Goal: Contribute content: Add original content to the website for others to see

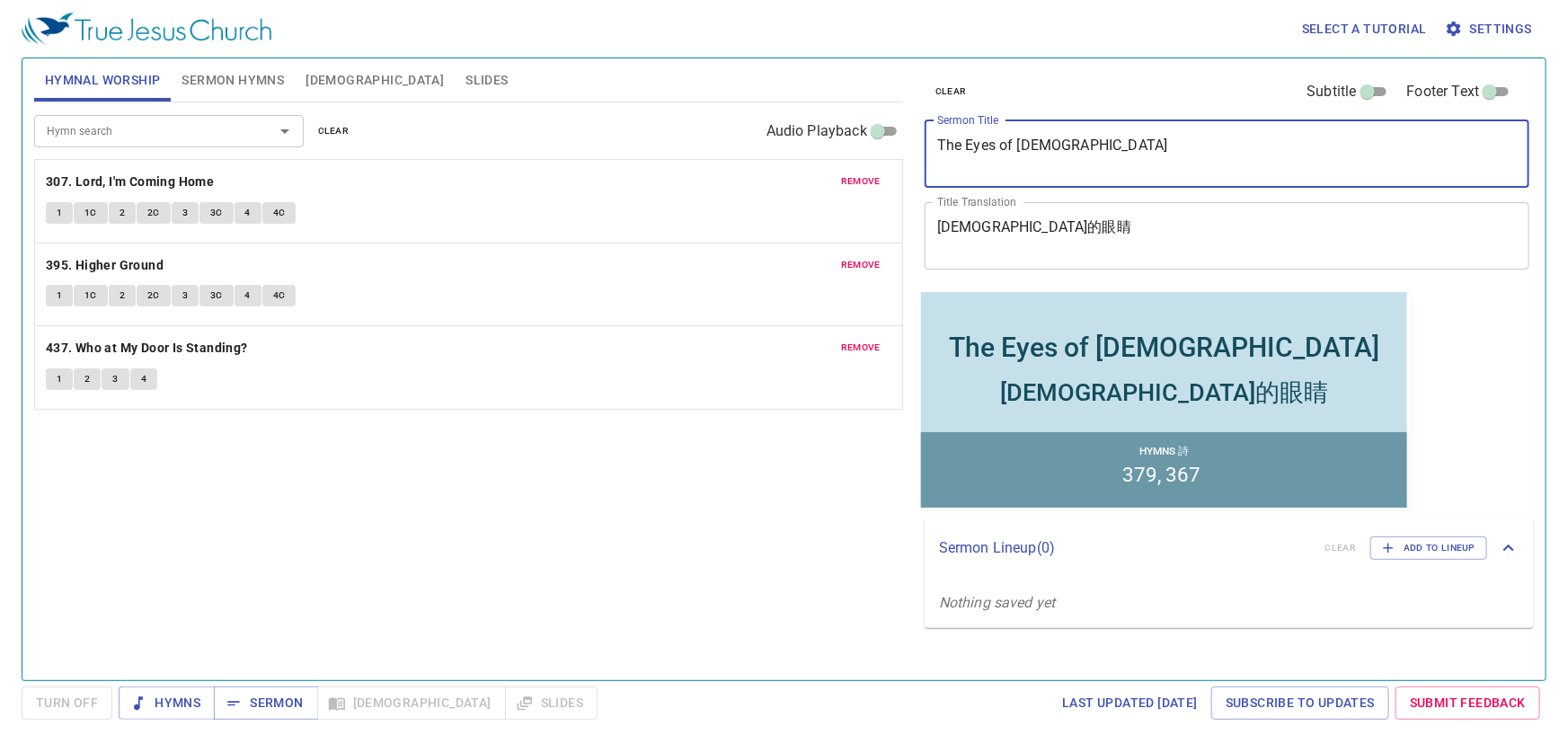
click at [780, 147] on textarea "The Eyes of Jesus" at bounding box center [1227, 153] width 580 height 34
type textarea "The Voice of [DEMOGRAPHIC_DATA]"
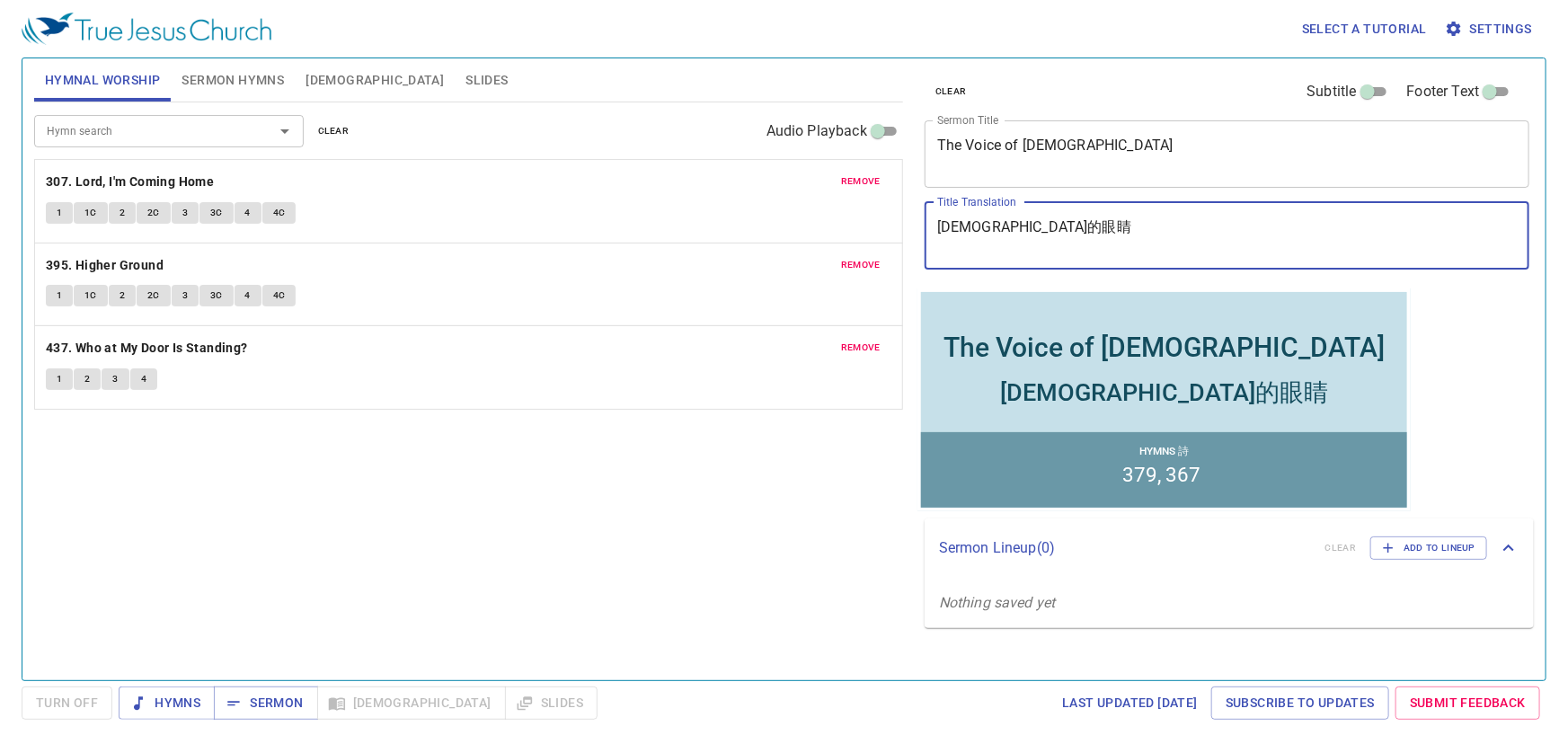
click at [780, 230] on textarea "耶稣的眼睛" at bounding box center [1227, 235] width 580 height 34
click at [780, 238] on textarea "耶稣的" at bounding box center [1227, 235] width 580 height 34
click at [780, 229] on textarea "耶稣的" at bounding box center [1227, 235] width 580 height 34
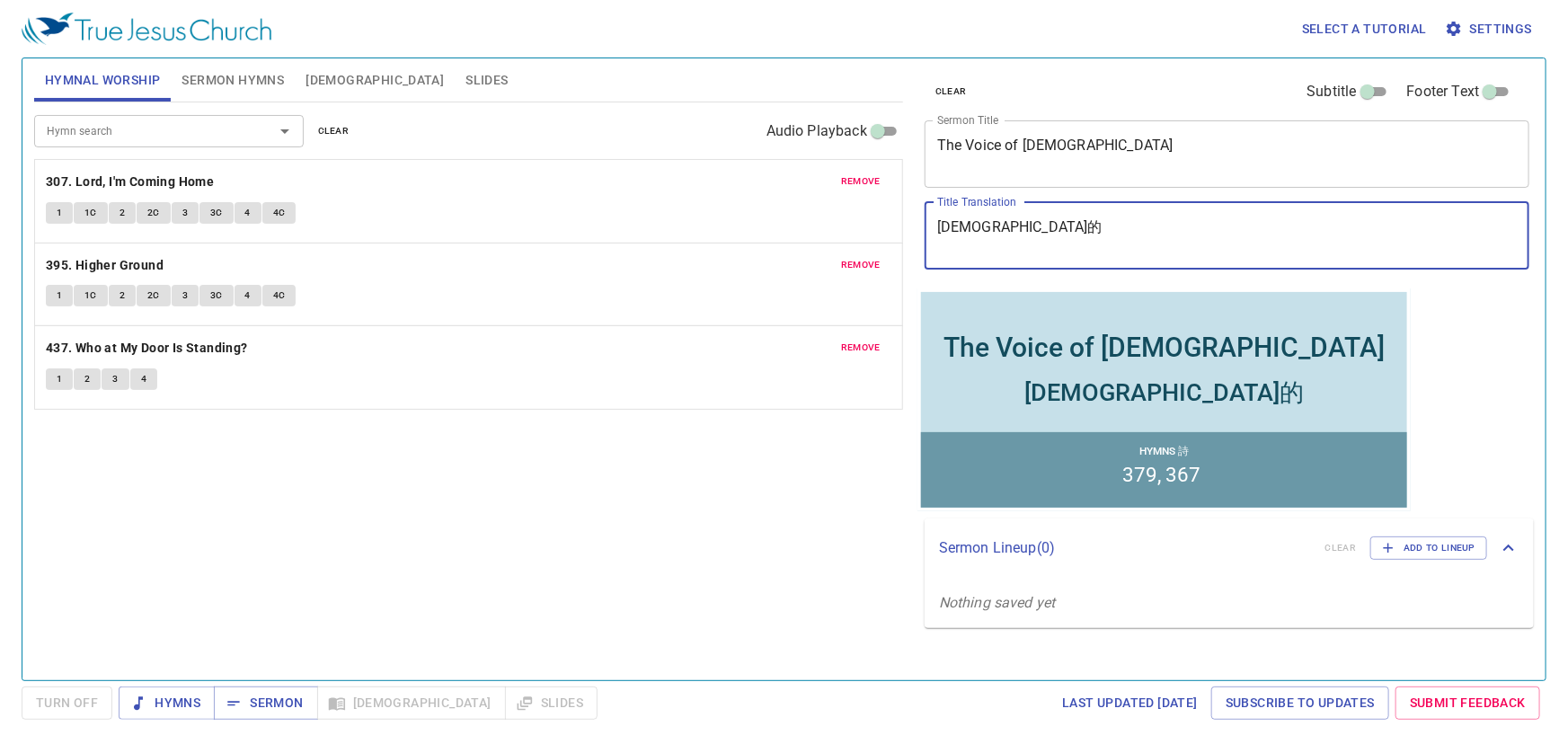
click at [780, 229] on textarea "耶稣的" at bounding box center [1227, 235] width 580 height 34
paste textarea "的聲音"
type textarea "[DEMOGRAPHIC_DATA]的聲音"
click at [343, 132] on span "clear" at bounding box center [334, 131] width 31 height 17
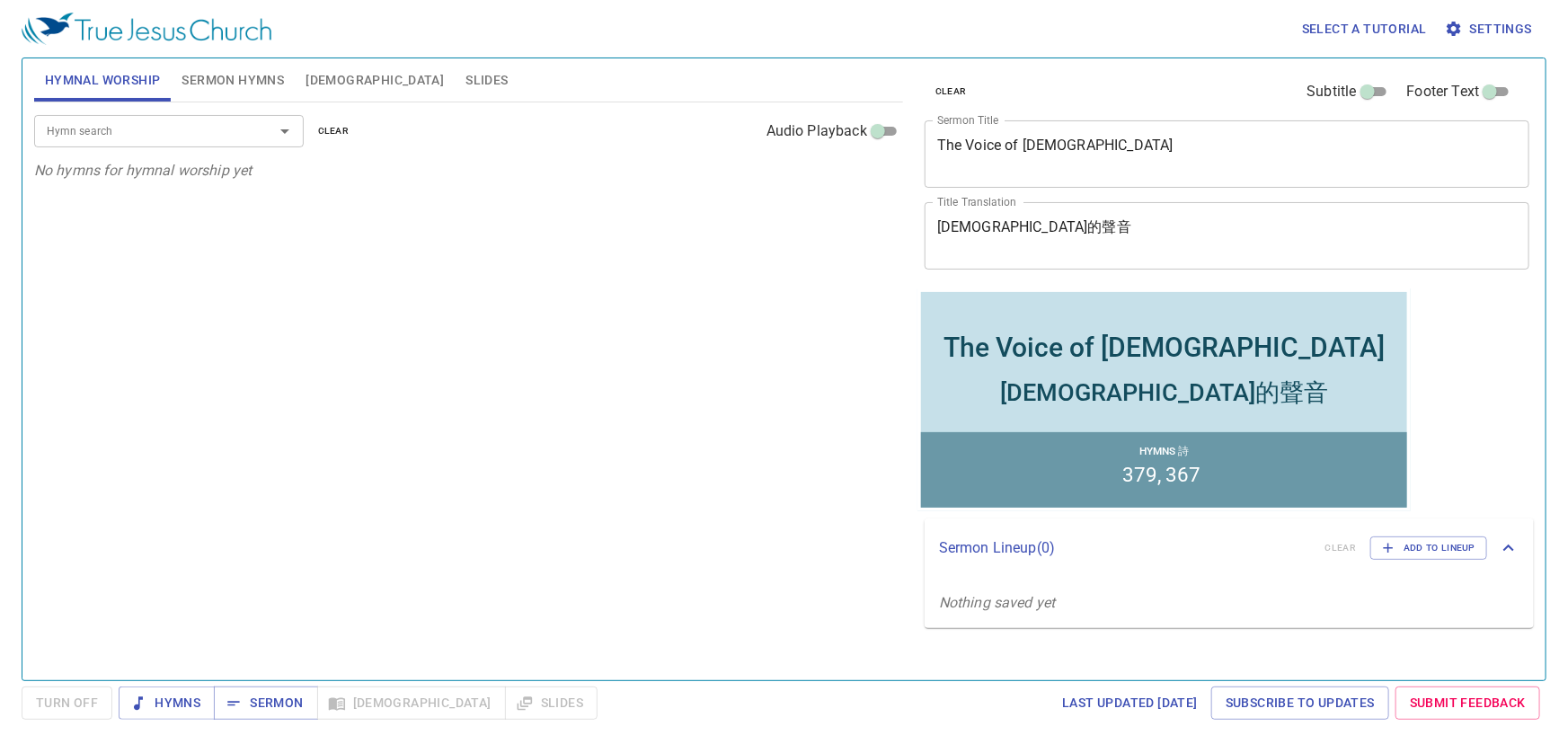
click at [465, 84] on span "Slides" at bounding box center [486, 80] width 42 height 23
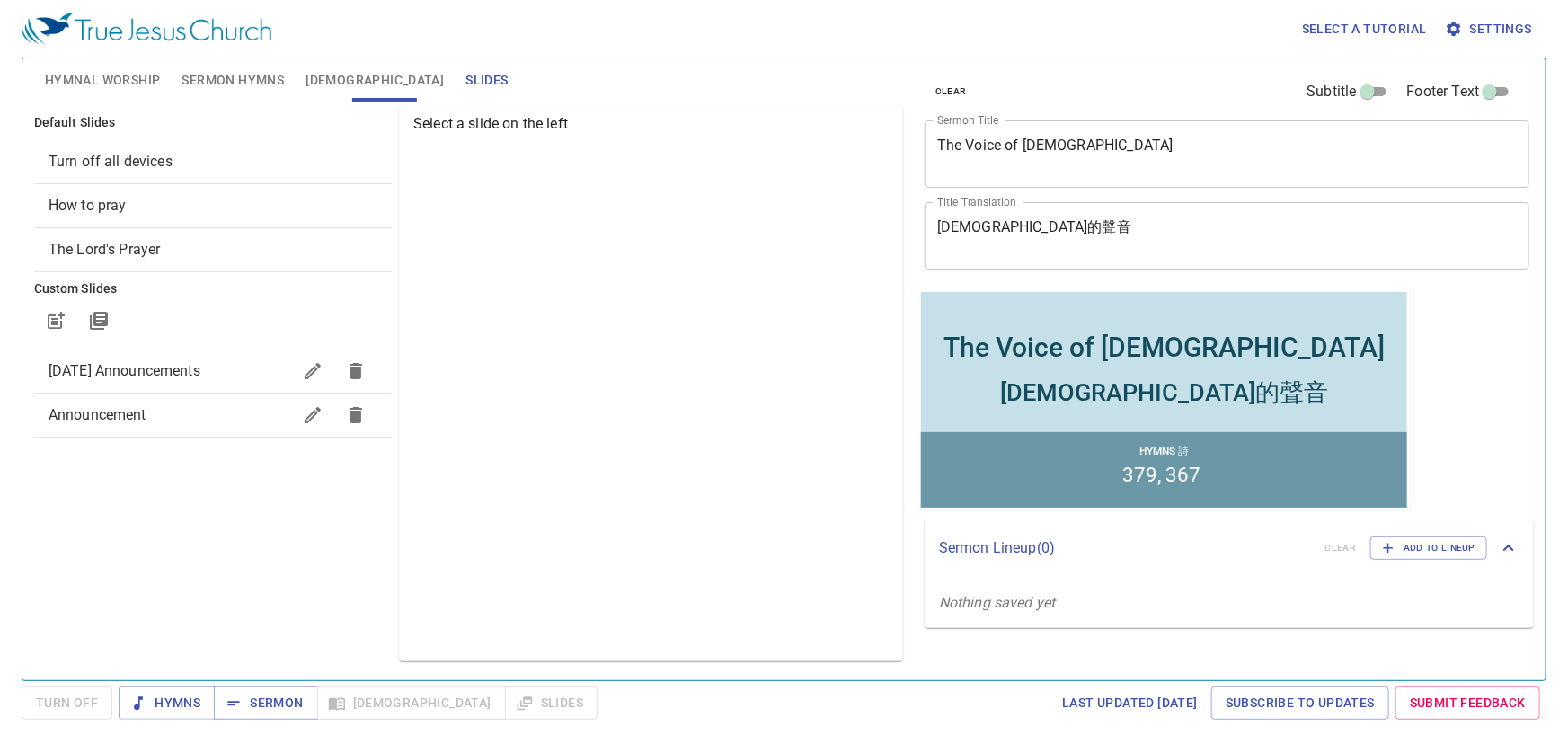
click at [155, 248] on span "The Lord's Prayer" at bounding box center [105, 249] width 113 height 17
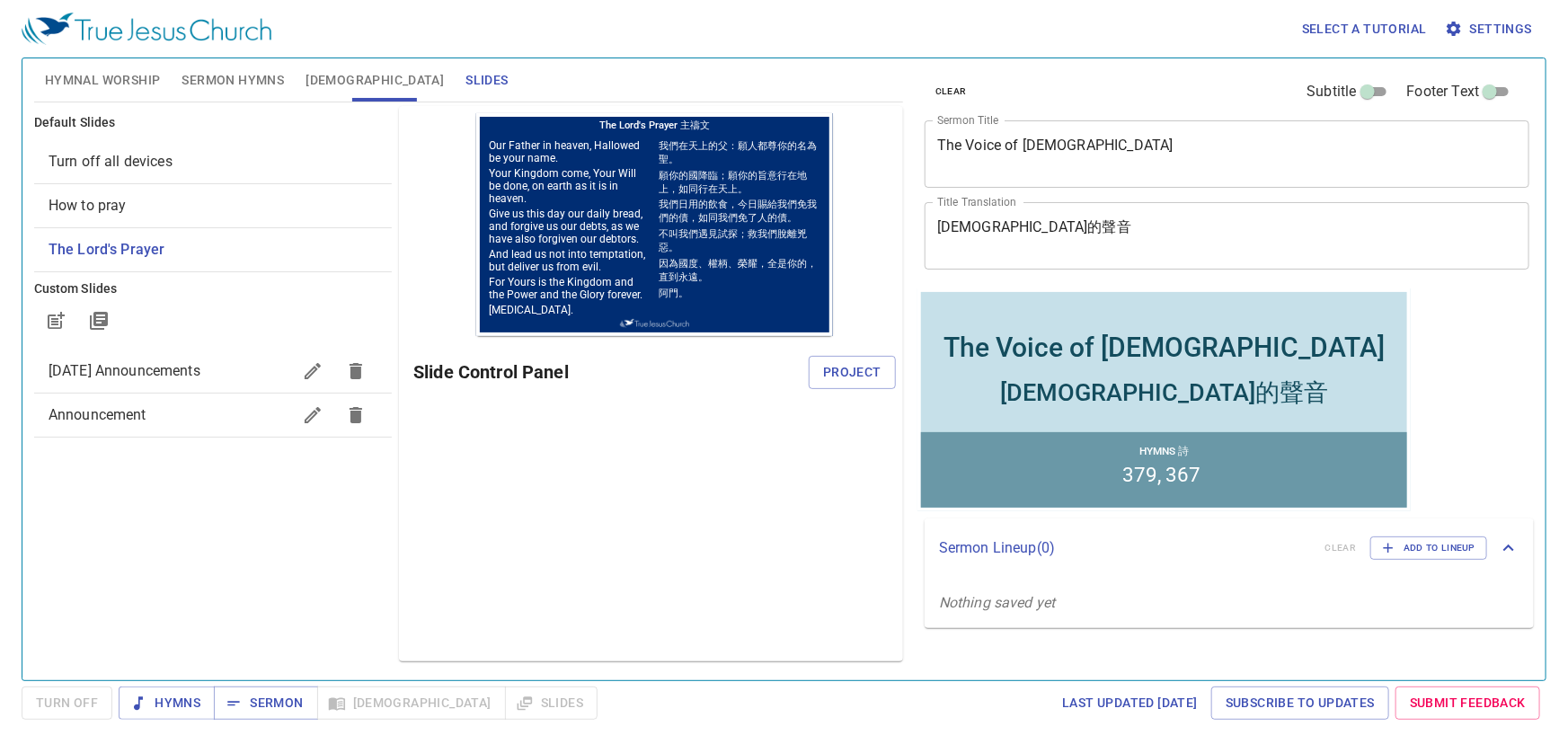
click at [151, 156] on span "Turn off all devices" at bounding box center [111, 161] width 124 height 17
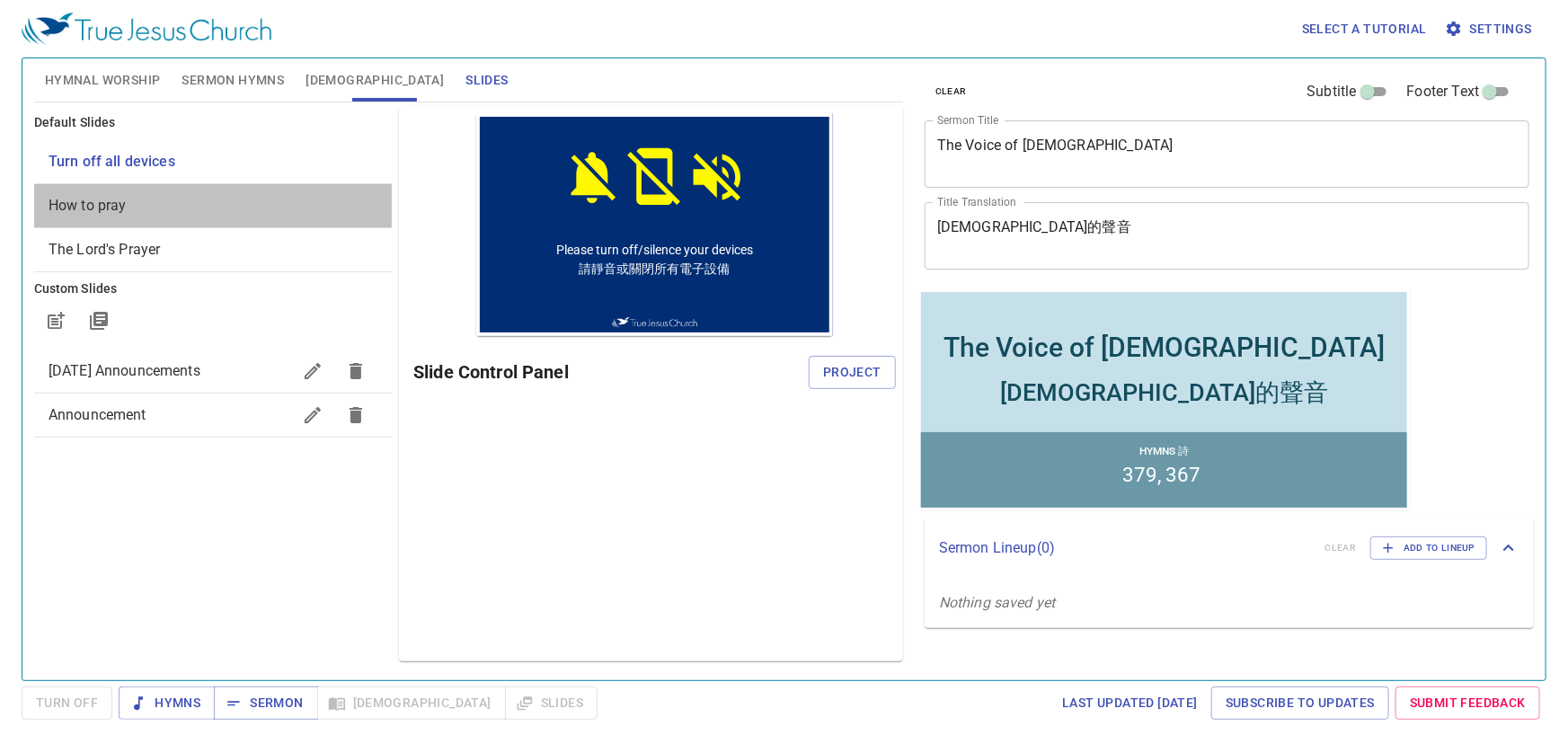
click at [135, 197] on span "How to pray" at bounding box center [214, 206] width 329 height 22
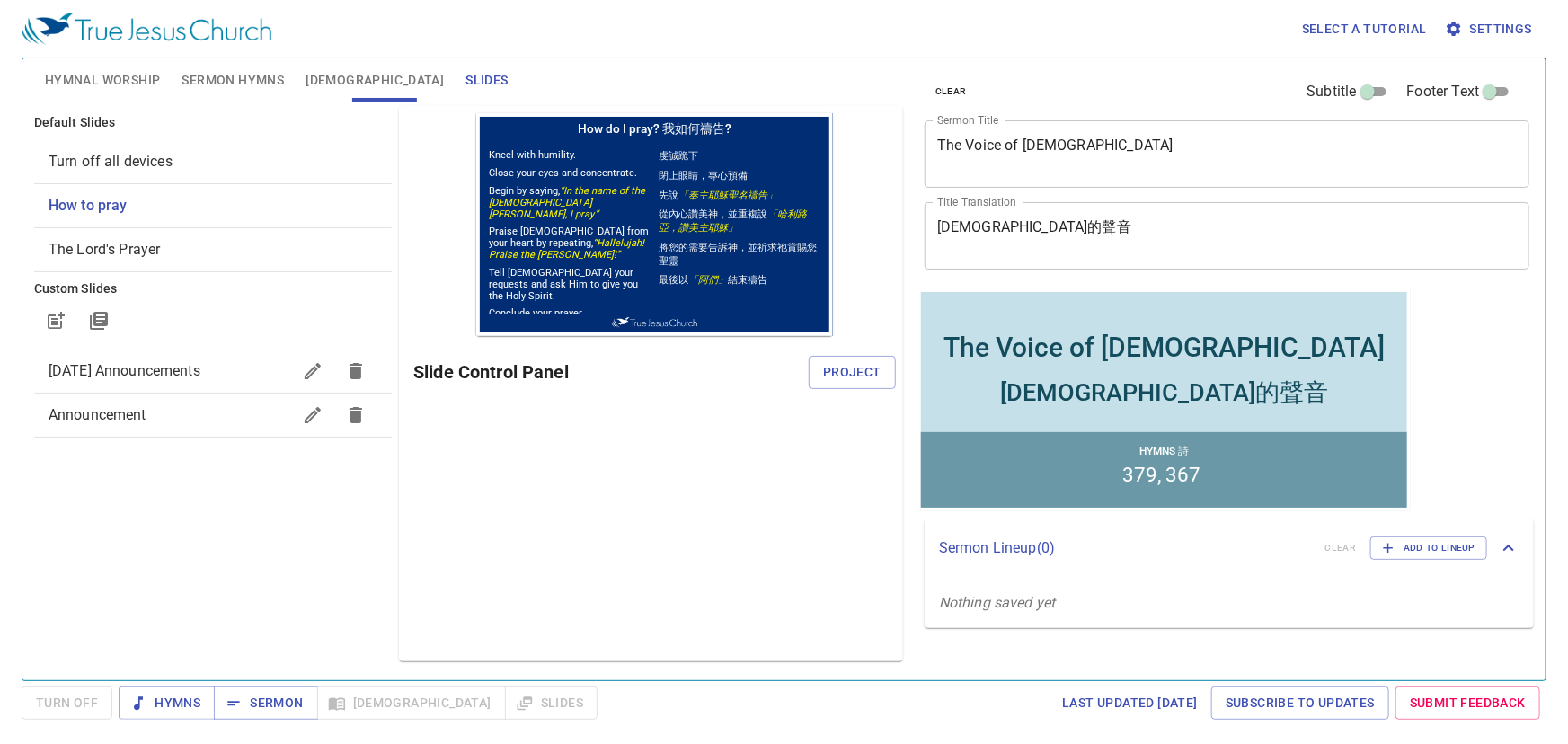
click at [780, 353] on div "Slide Control Panel Project" at bounding box center [654, 372] width 483 height 43
click at [780, 376] on span "Project" at bounding box center [852, 372] width 59 height 23
click at [520, 521] on div "Preview Only Slide Control Panel" at bounding box center [650, 383] width 504 height 555
click at [71, 70] on span "Hymnal Worship" at bounding box center [103, 80] width 116 height 23
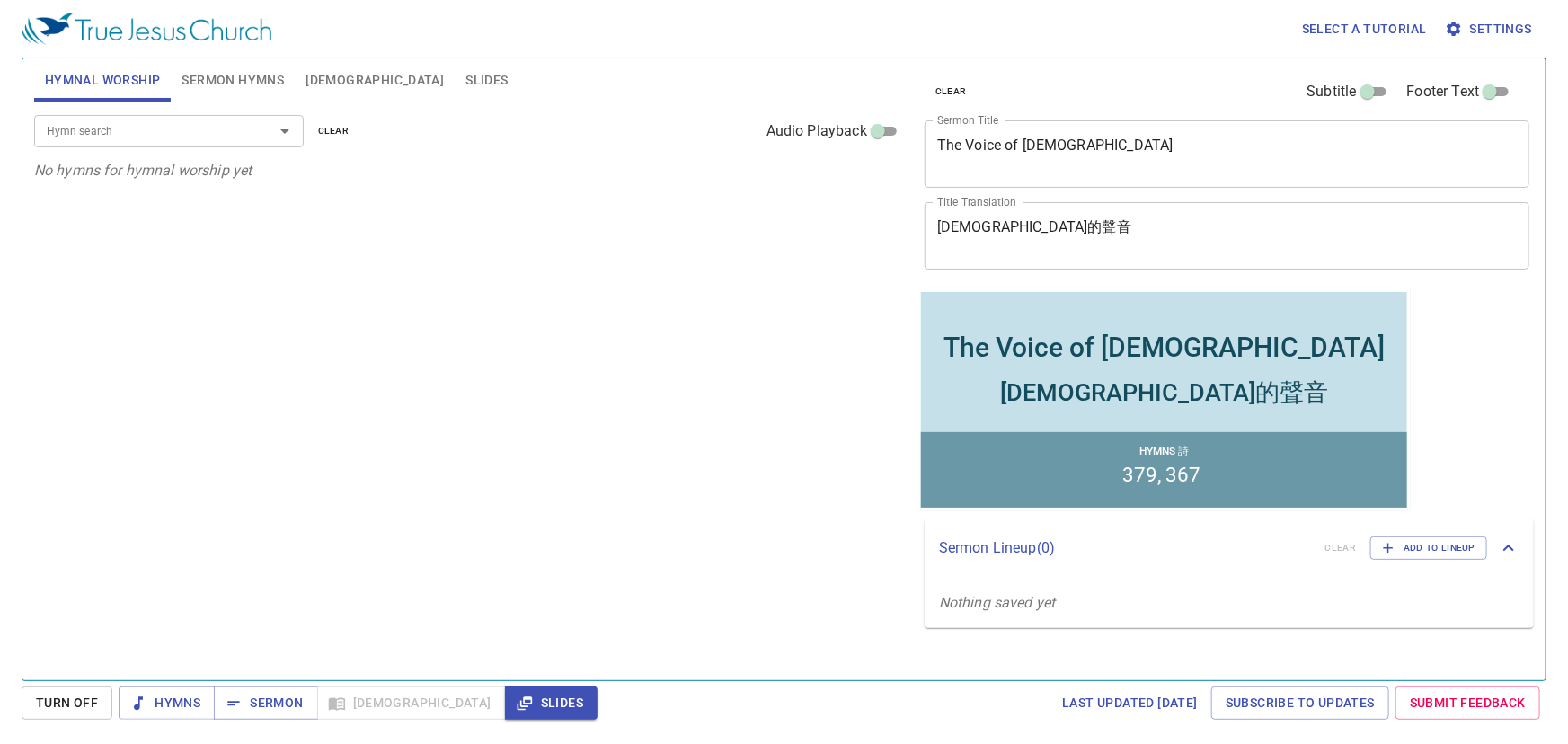
click at [202, 70] on span "Sermon Hymns" at bounding box center [232, 80] width 103 height 23
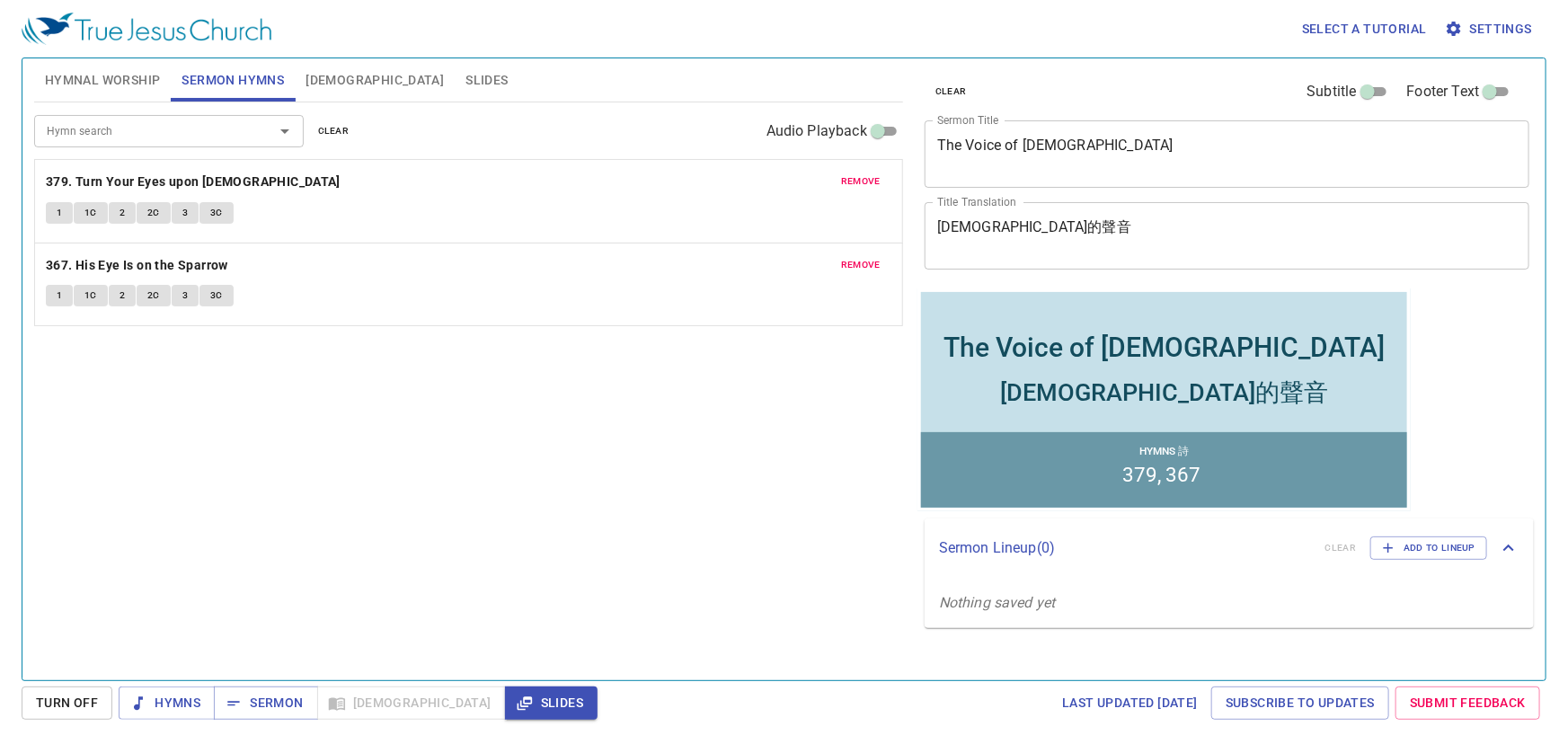
click at [328, 133] on span "clear" at bounding box center [334, 131] width 31 height 17
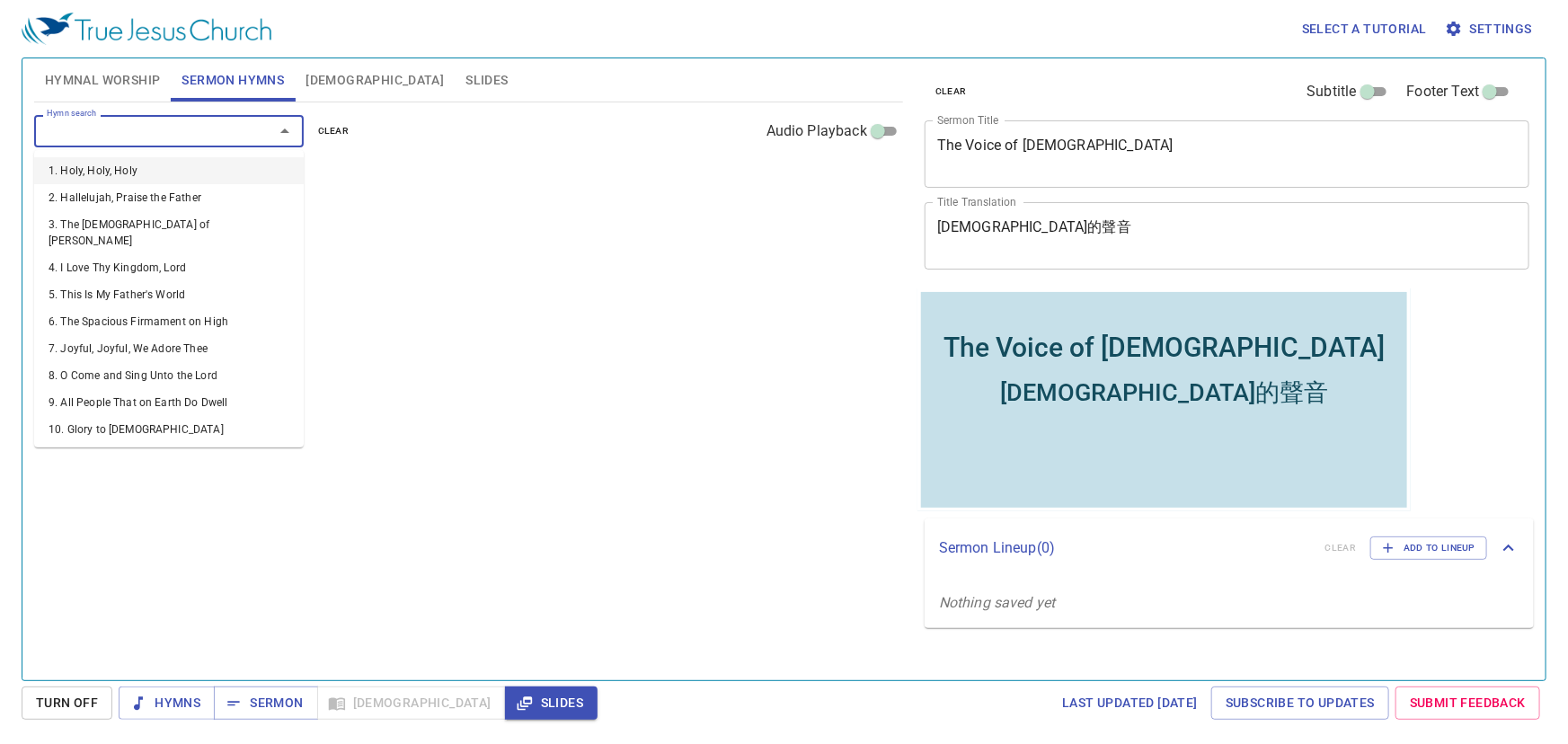
click at [143, 133] on input "Hymn search" at bounding box center [142, 130] width 206 height 21
paste input "38, 264"
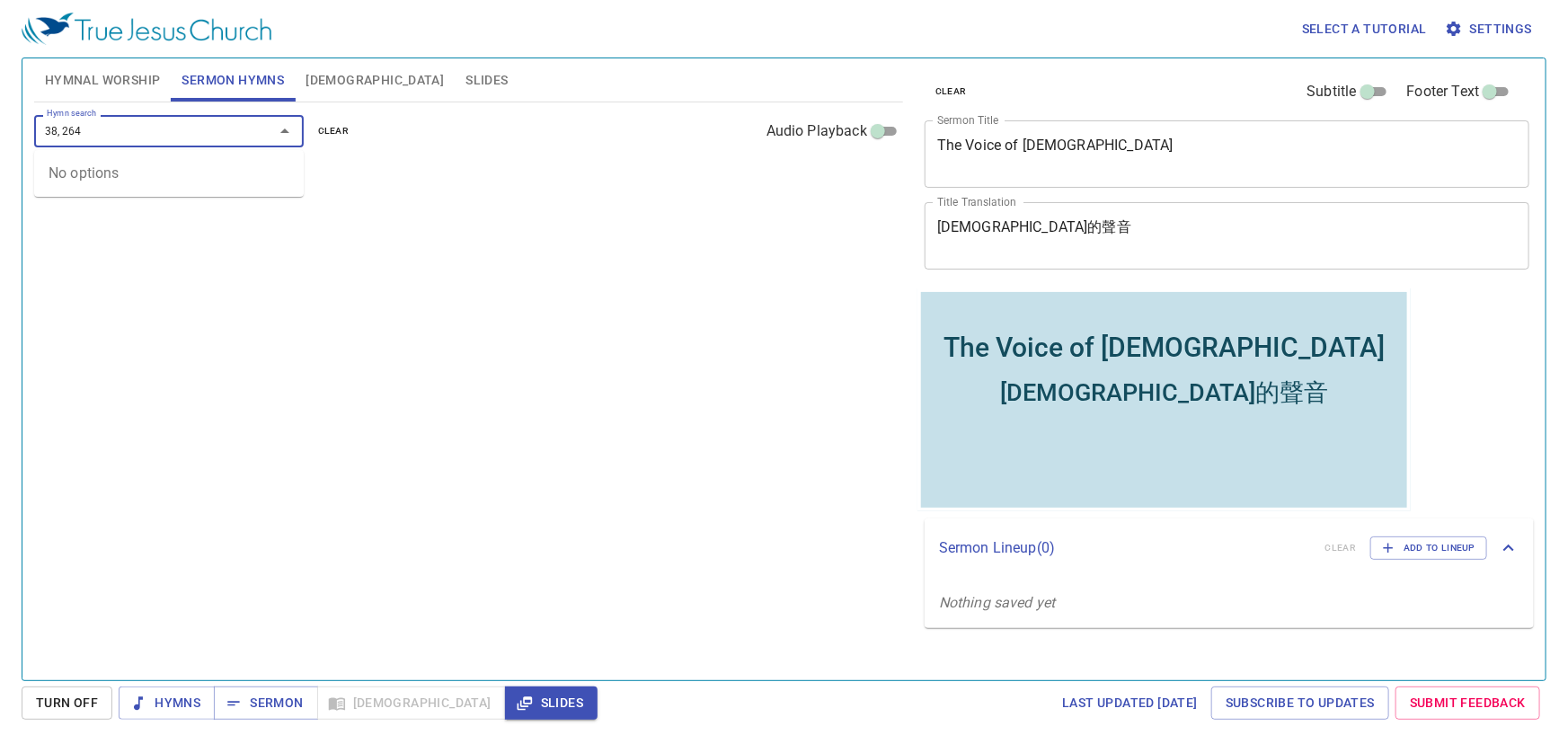
drag, startPoint x: 60, startPoint y: 128, endPoint x: 143, endPoint y: 125, distance: 83.1
click at [143, 125] on input "38, 264" at bounding box center [142, 130] width 206 height 21
type input "38"
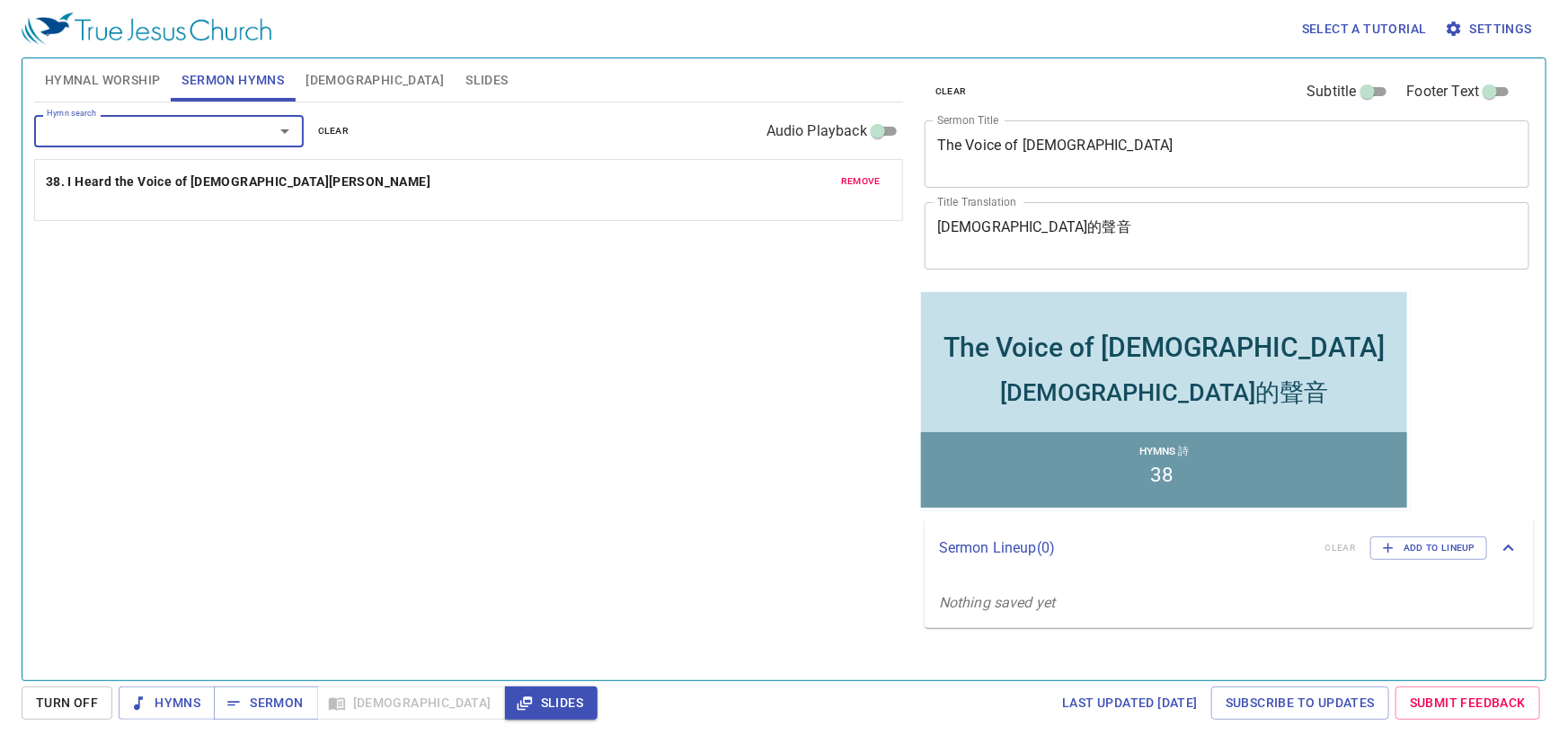
paste input "38, 264"
type input "264"
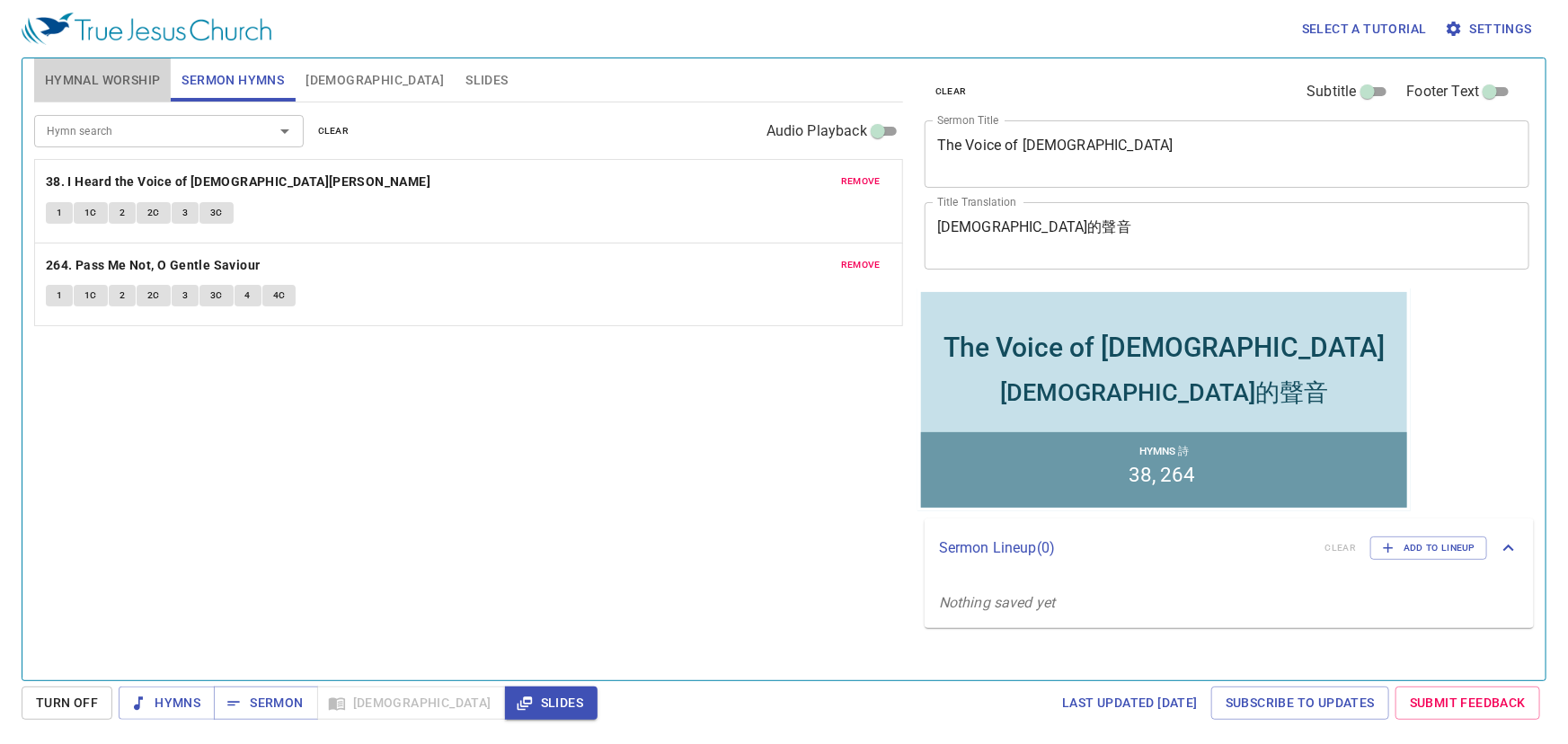
click at [107, 84] on span "Hymnal Worship" at bounding box center [103, 80] width 116 height 23
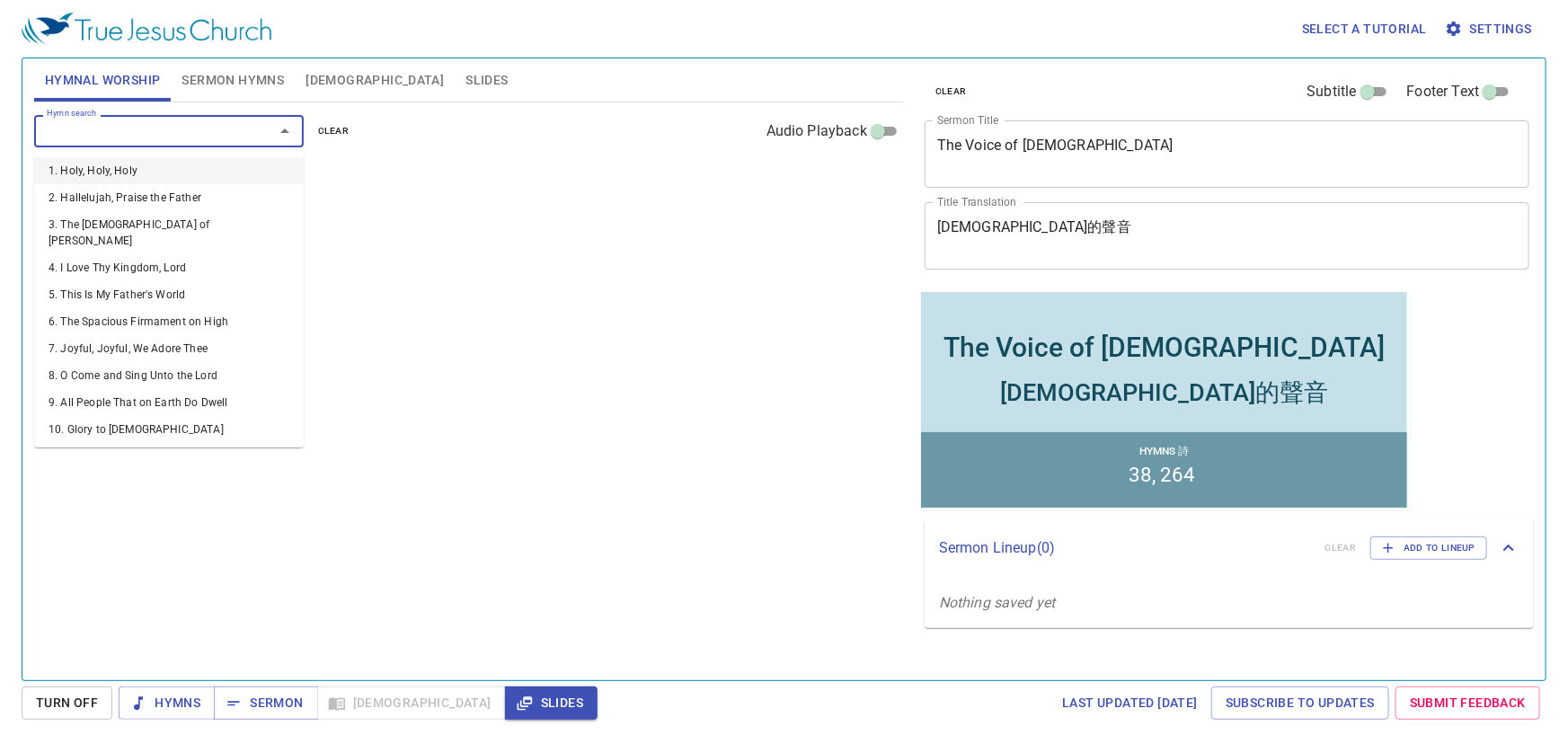
click at [146, 126] on input "Hymn search" at bounding box center [142, 130] width 206 height 21
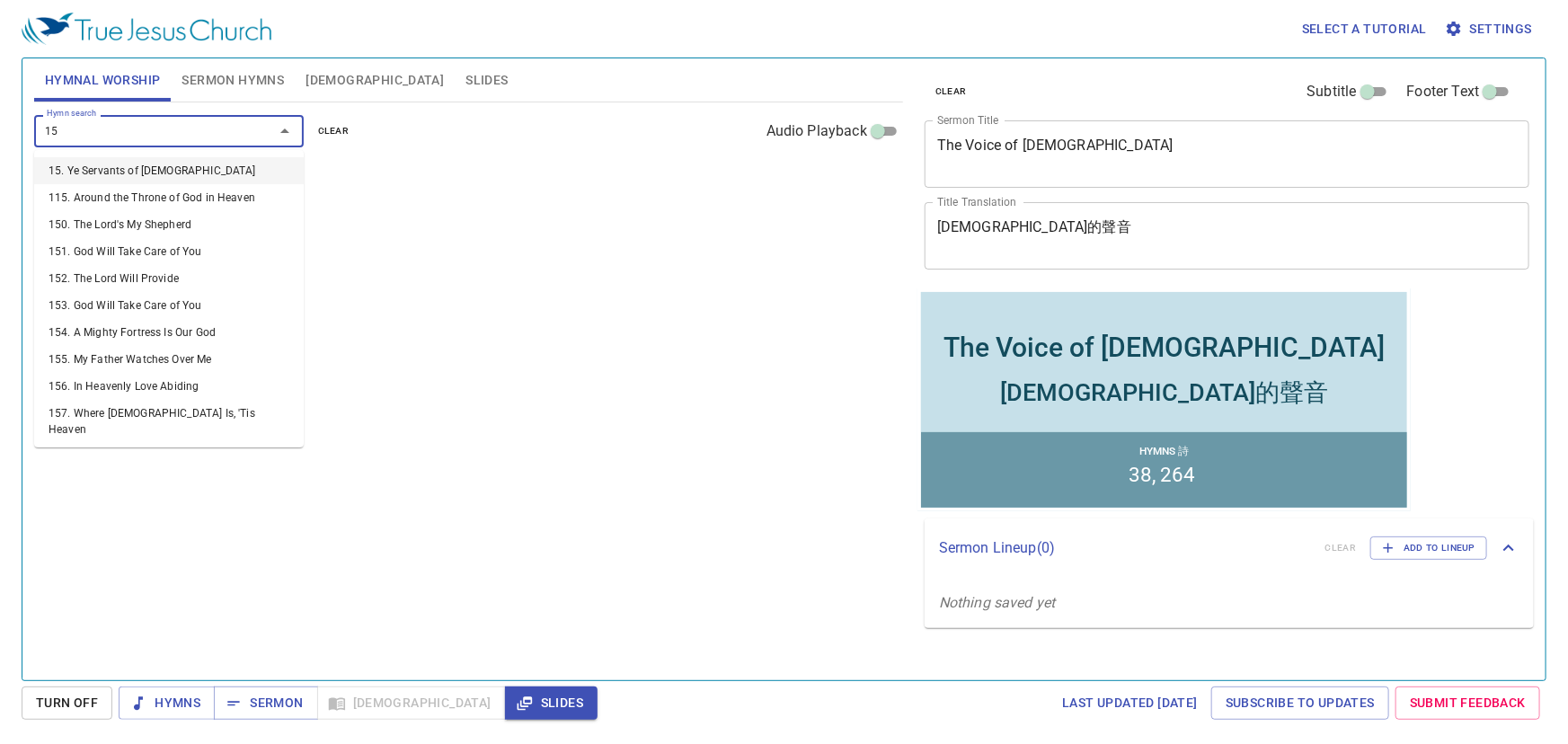
type input "153"
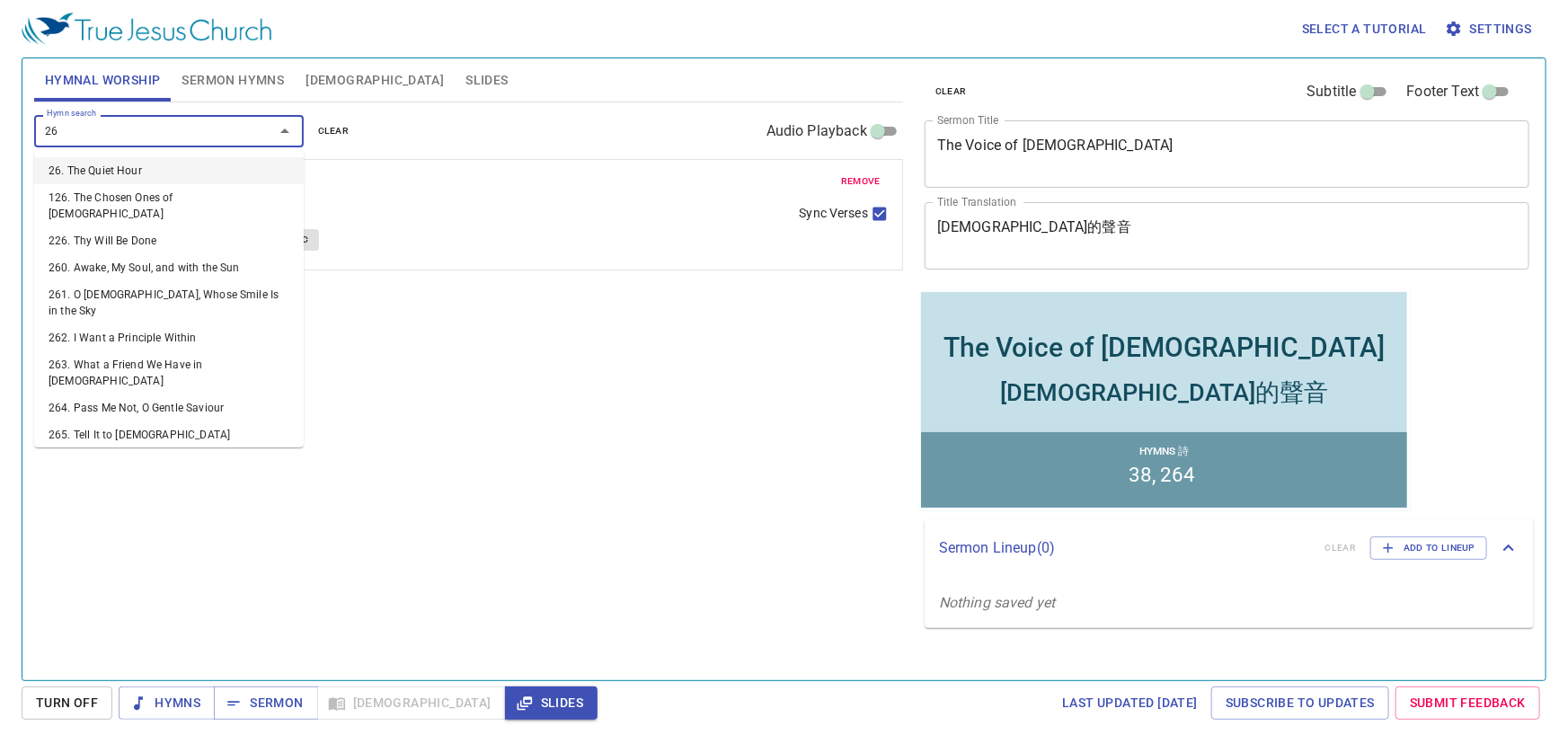
type input "265"
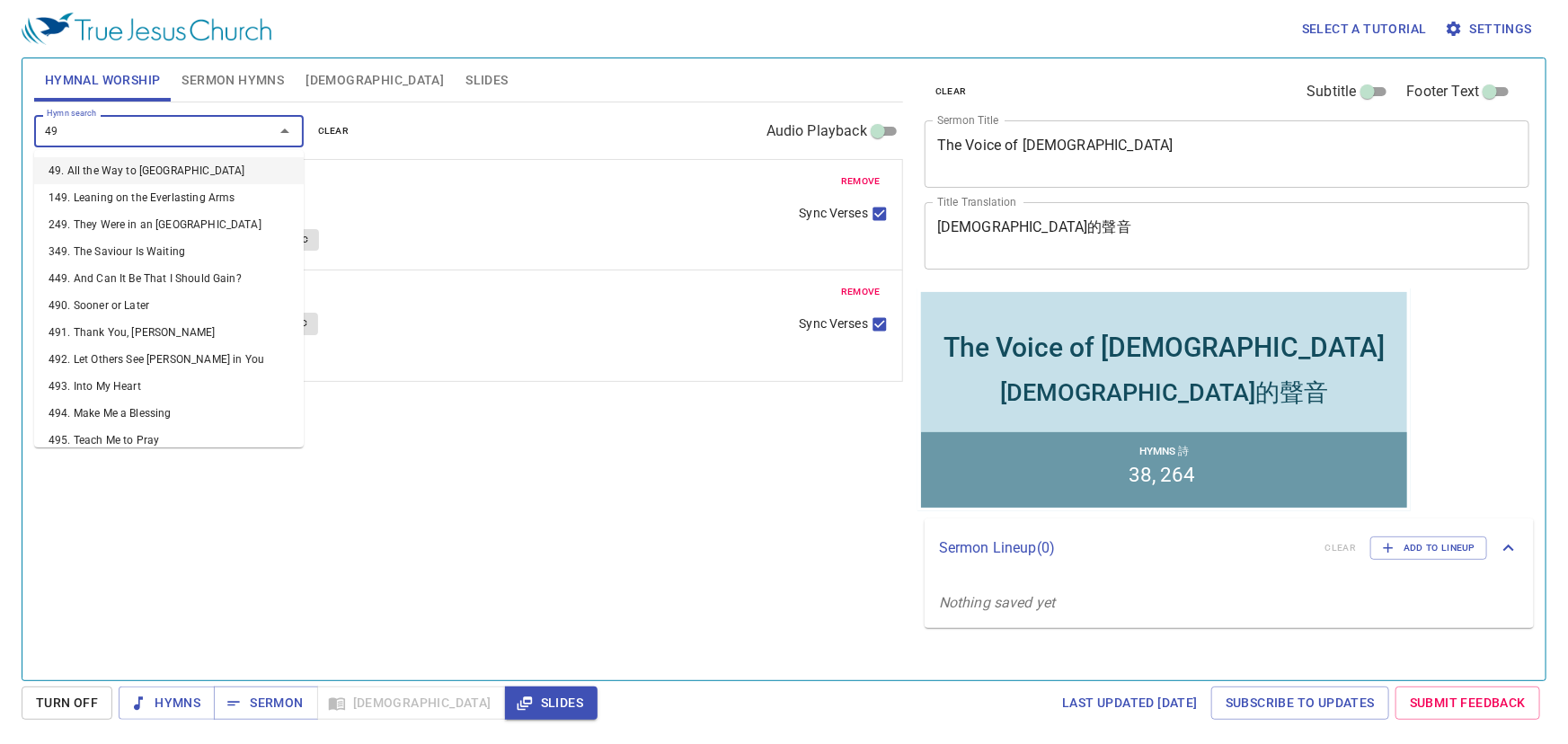
type input "493"
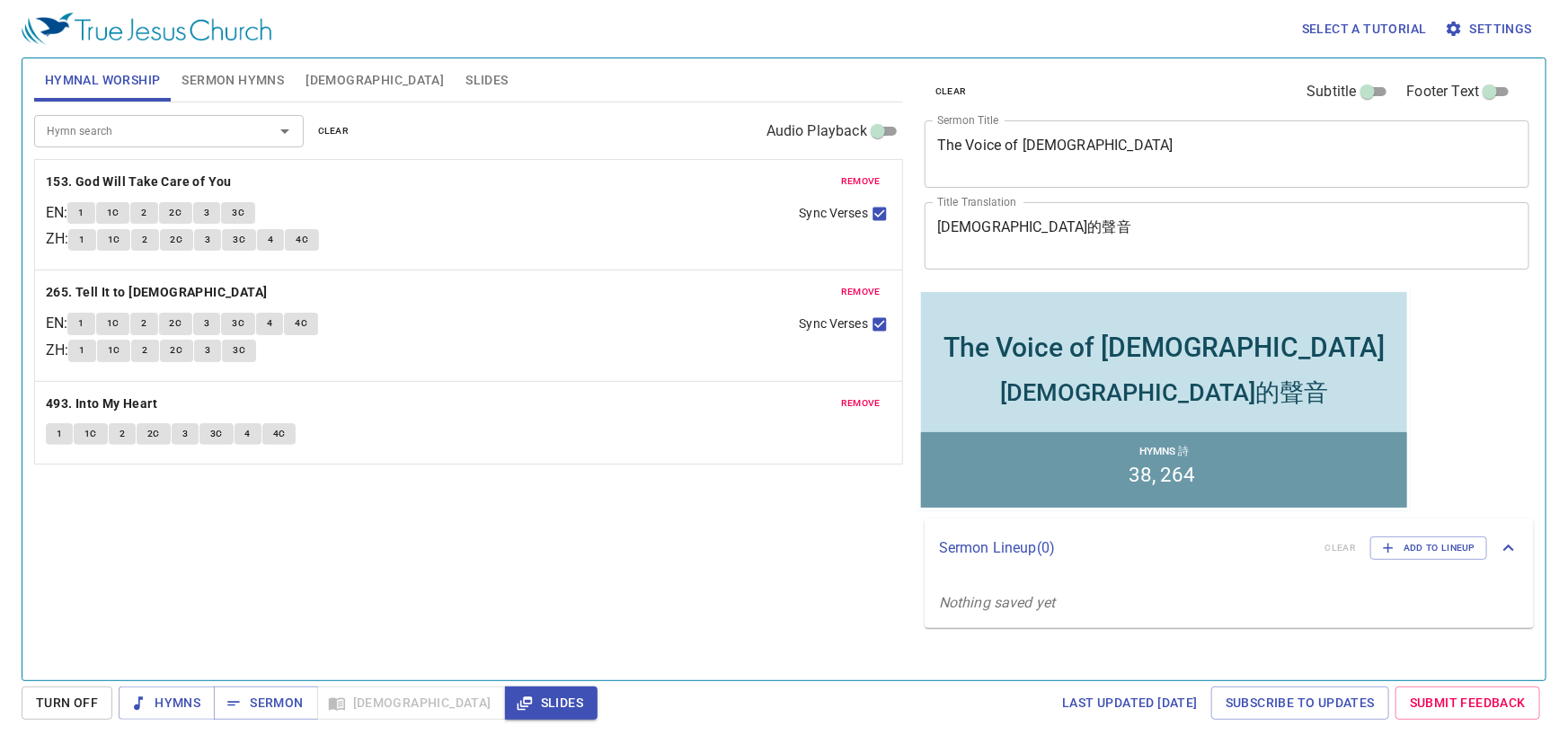
drag, startPoint x: 322, startPoint y: 600, endPoint x: 309, endPoint y: 565, distance: 37.3
click at [322, 588] on div "Hymn search Hymn search clear Audio Playback remove 153. God Will Take Care of …" at bounding box center [468, 384] width 869 height 562
click at [262, 81] on span "Sermon Hymns" at bounding box center [232, 80] width 103 height 23
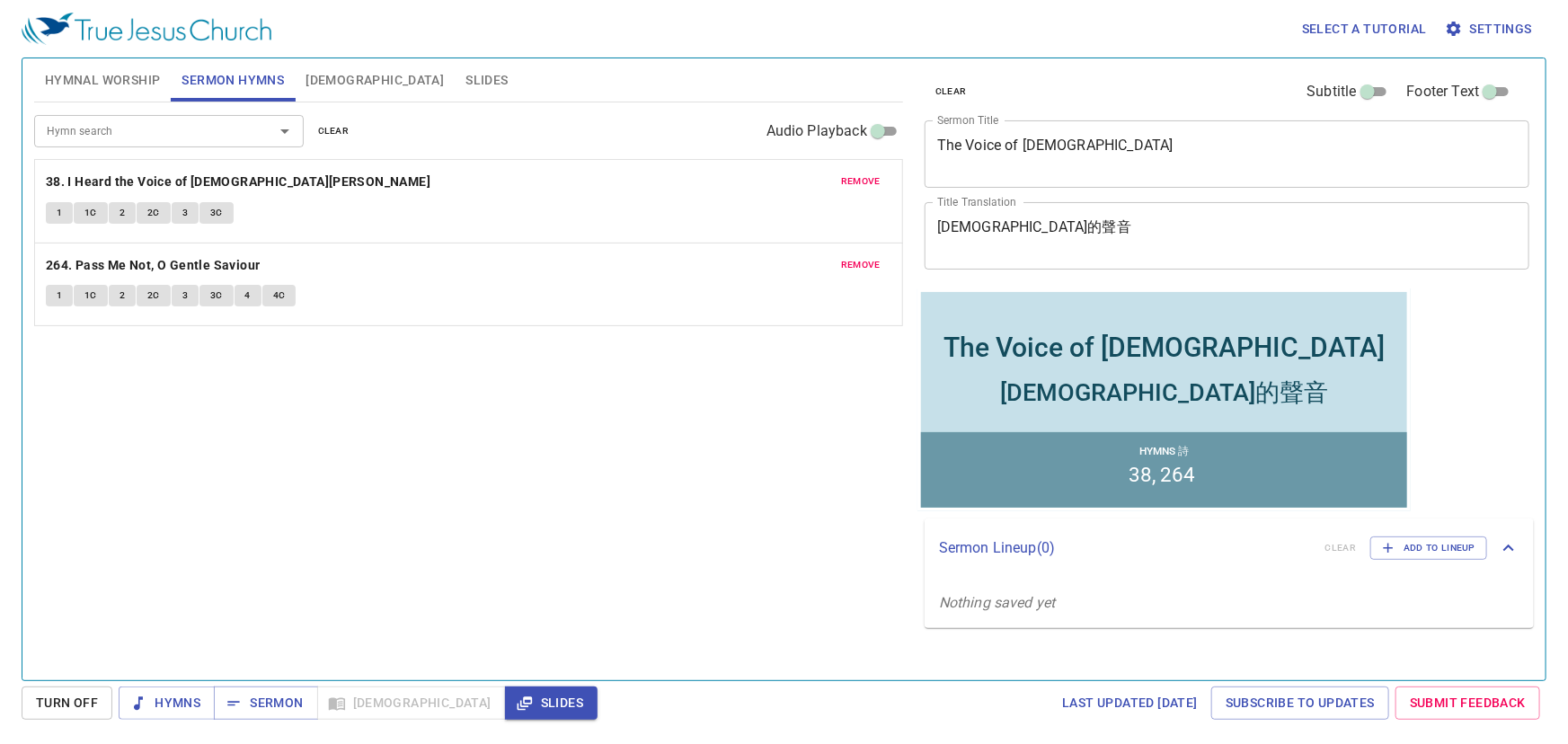
click at [761, 492] on div "Hymn search Hymn search clear Audio Playback remove 38. I Heard the Voice of Je…" at bounding box center [468, 384] width 869 height 562
click at [780, 151] on textarea "The Voice of [DEMOGRAPHIC_DATA]" at bounding box center [1227, 153] width 580 height 34
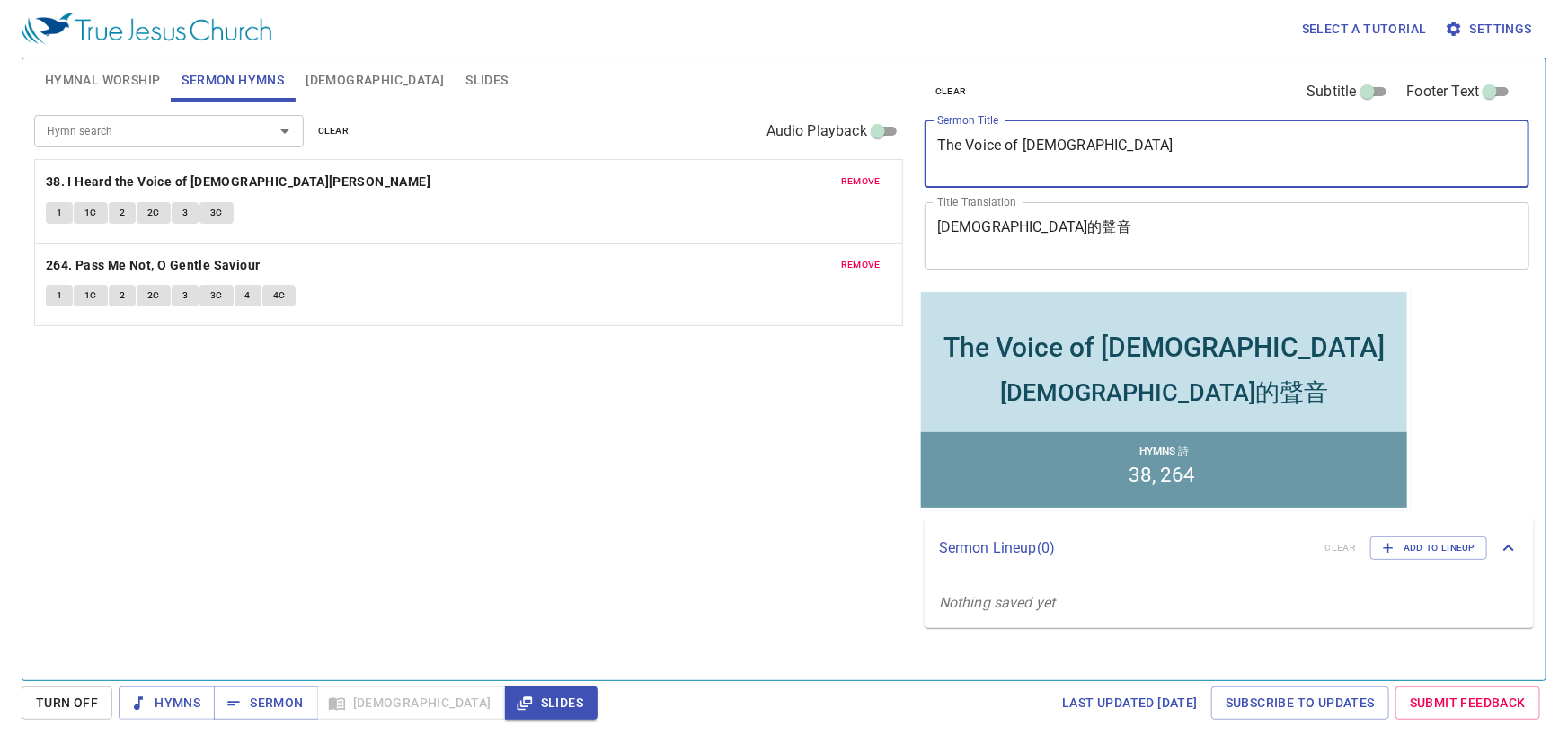
click at [780, 150] on textarea "The Voice of [DEMOGRAPHIC_DATA]" at bounding box center [1227, 153] width 580 height 34
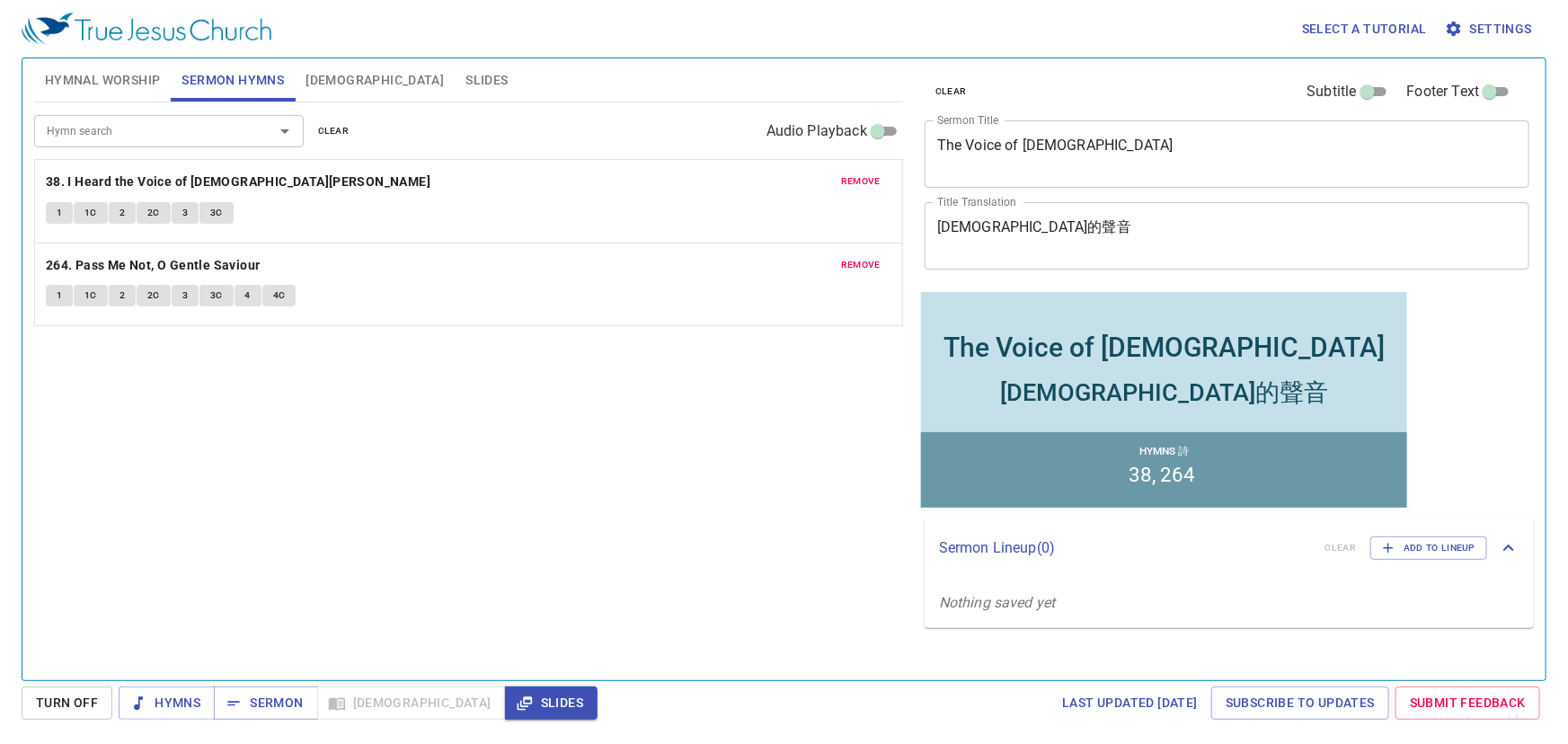
click at [644, 461] on div "Hymn search Hymn search clear Audio Playback remove 38. I Heard the Voice of Je…" at bounding box center [468, 384] width 869 height 562
click at [151, 92] on button "Hymnal Worship" at bounding box center [103, 80] width 137 height 43
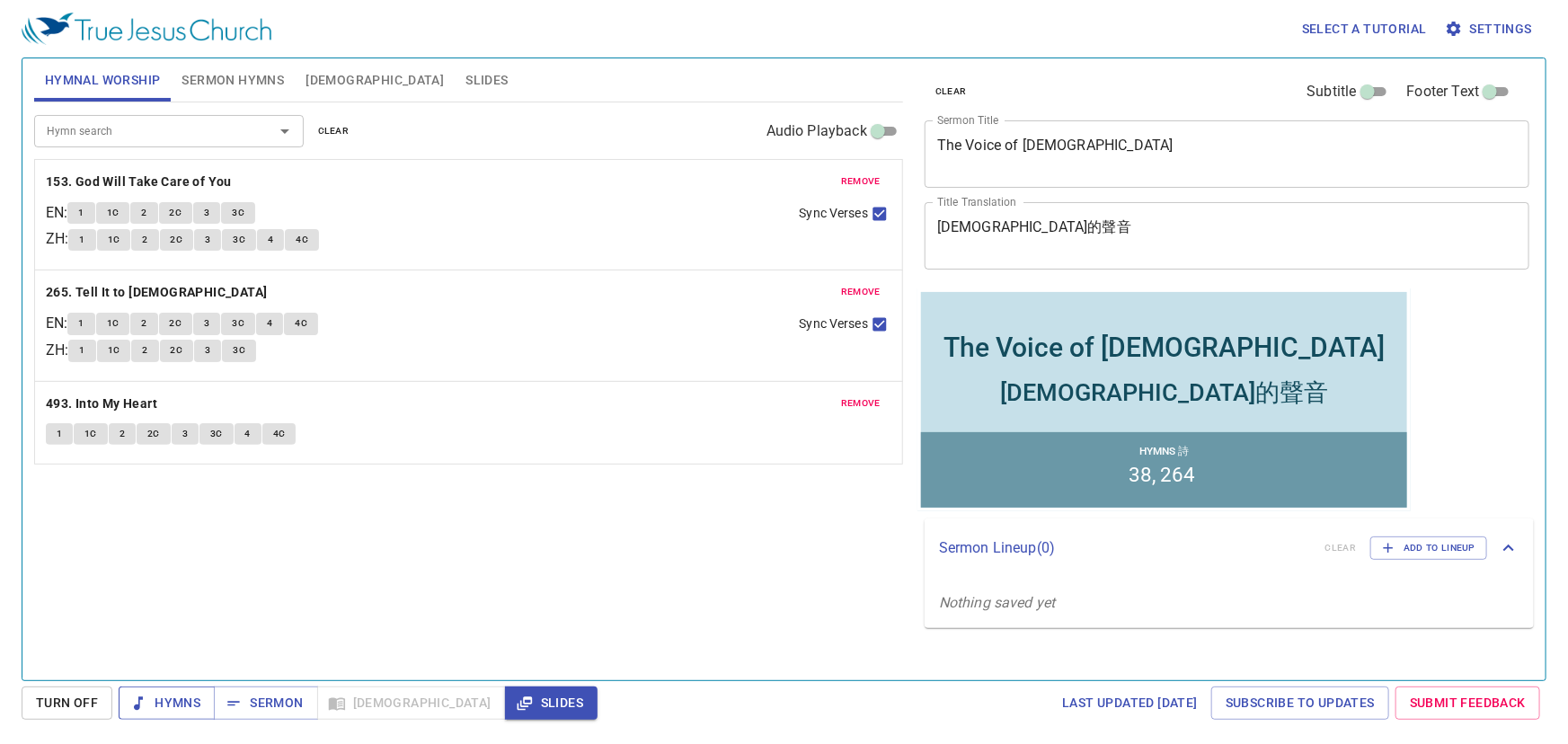
click at [185, 588] on span "Hymns" at bounding box center [166, 702] width 68 height 23
click at [98, 178] on b "153. God Will Take Care of You" at bounding box center [139, 181] width 186 height 23
click at [83, 210] on span "1" at bounding box center [81, 212] width 6 height 17
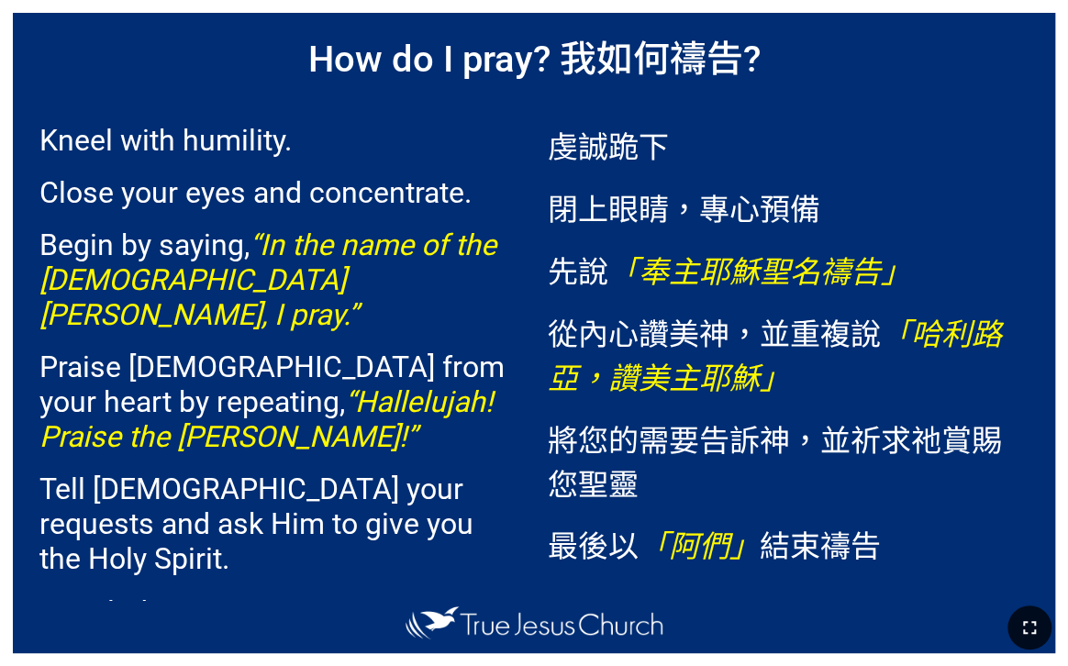
click at [1029, 625] on icon "button" at bounding box center [1029, 627] width 22 height 22
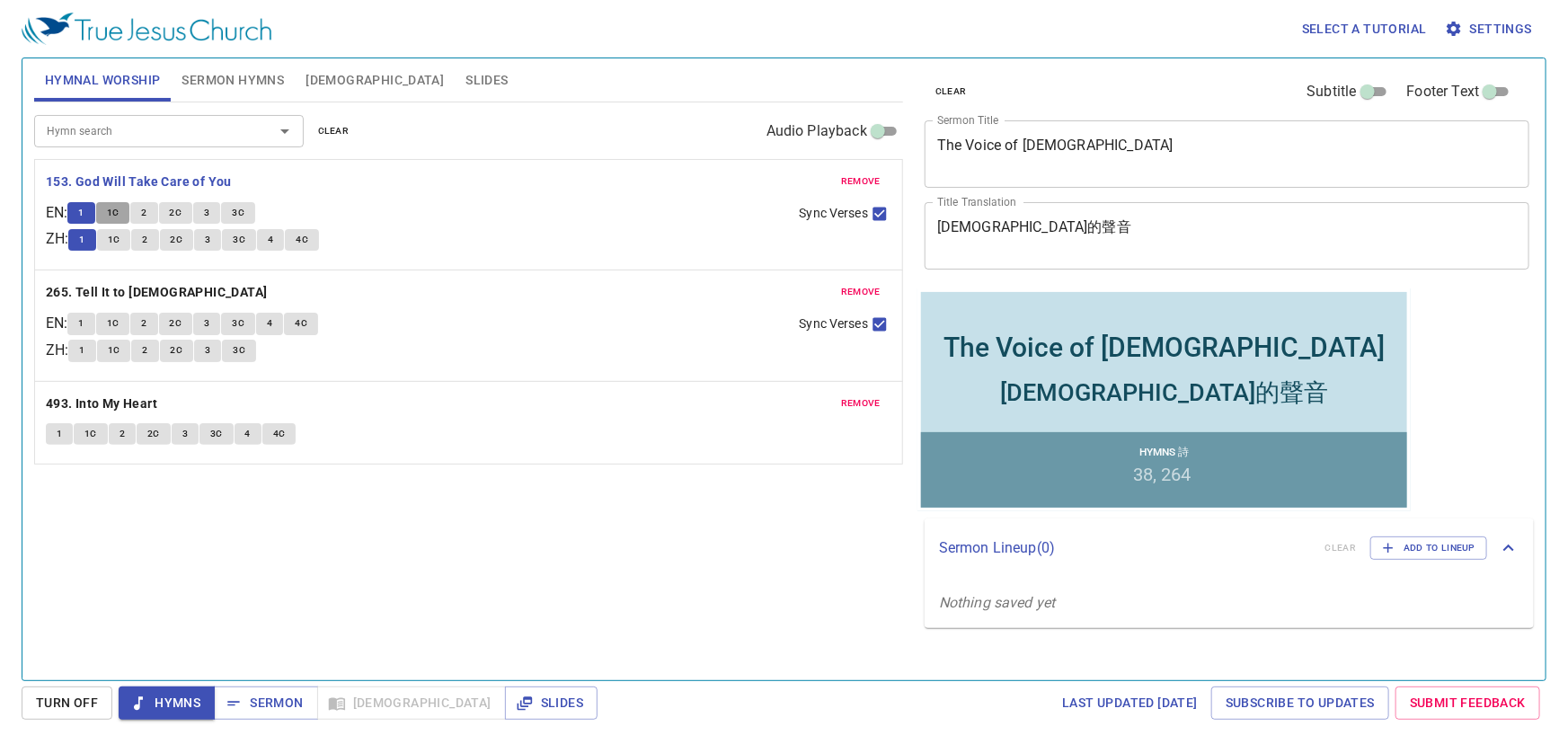
click at [115, 210] on span "1C" at bounding box center [113, 212] width 13 height 17
click at [147, 215] on span "2" at bounding box center [144, 212] width 6 height 17
click at [179, 218] on span "2C" at bounding box center [175, 212] width 13 height 17
click at [209, 210] on button "3" at bounding box center [207, 212] width 27 height 22
click at [879, 209] on input "Sync Verses" at bounding box center [879, 217] width 24 height 23
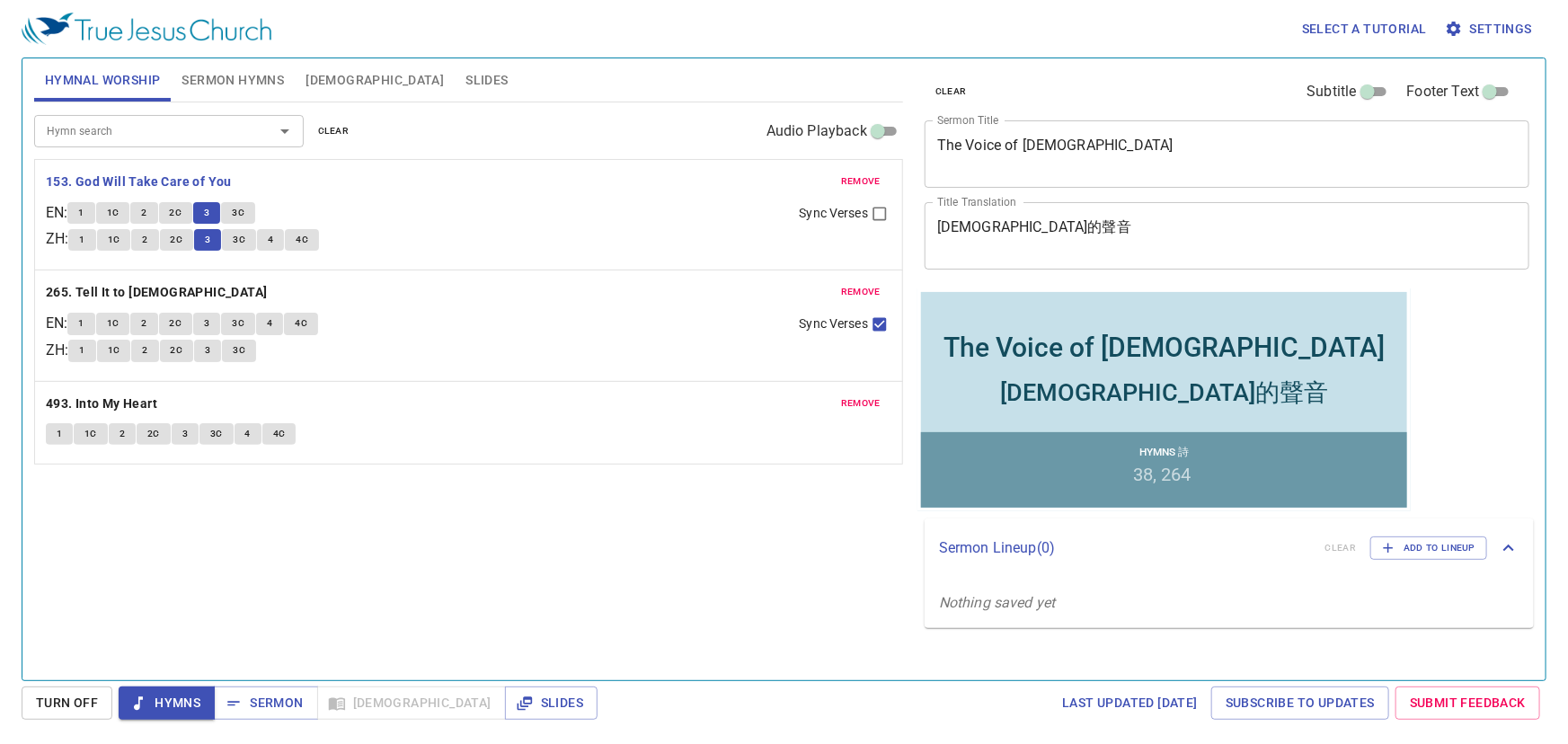
click at [875, 213] on input "Sync Verses" at bounding box center [879, 217] width 24 height 23
checkbox input "true"
click at [245, 236] on span "3C" at bounding box center [239, 240] width 13 height 17
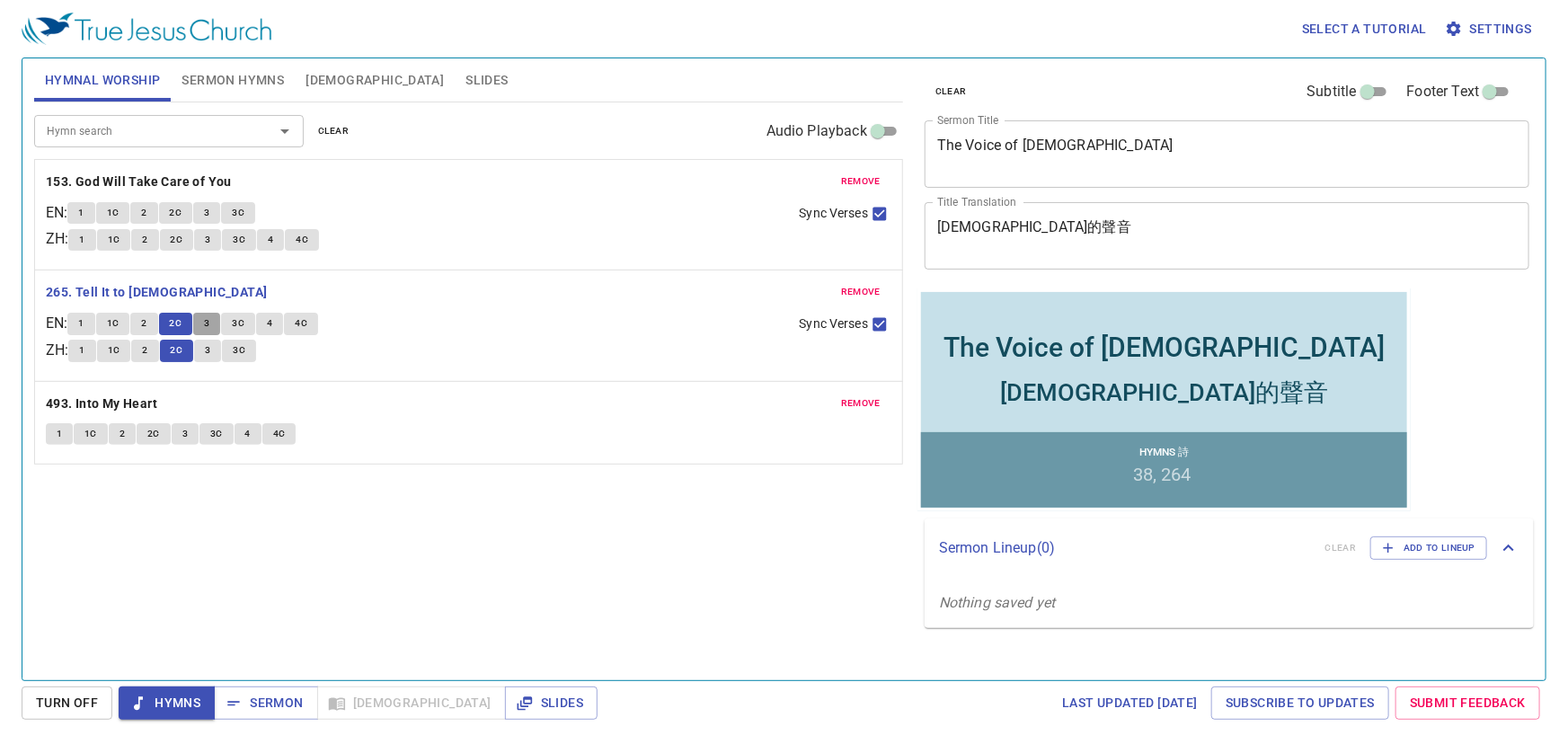
click at [210, 320] on button "3" at bounding box center [207, 323] width 27 height 22
click at [244, 323] on span "3C" at bounding box center [238, 323] width 13 height 17
click at [272, 325] on span "4" at bounding box center [269, 323] width 6 height 17
click at [314, 323] on button "4C" at bounding box center [301, 323] width 34 height 22
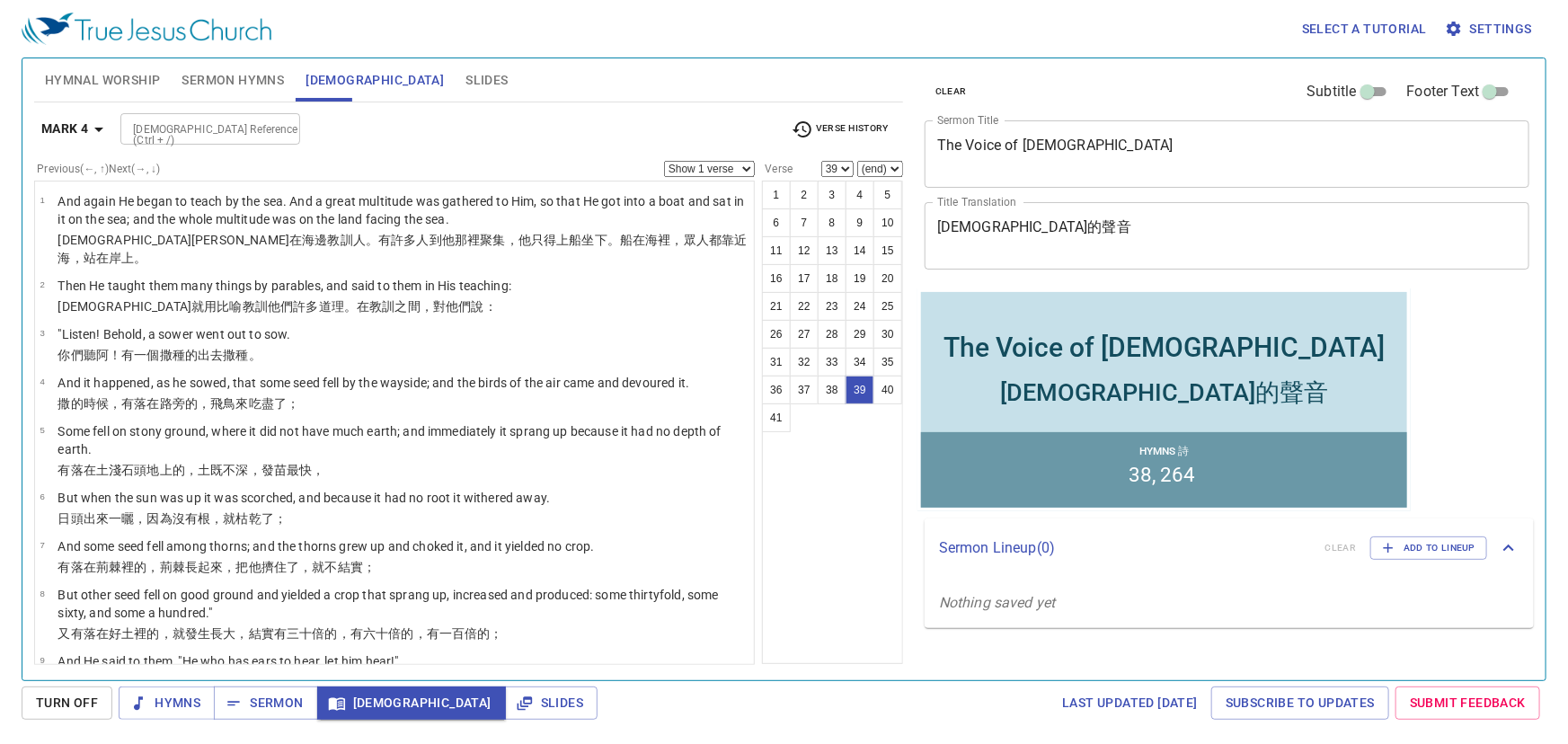
scroll to position [1789, 0]
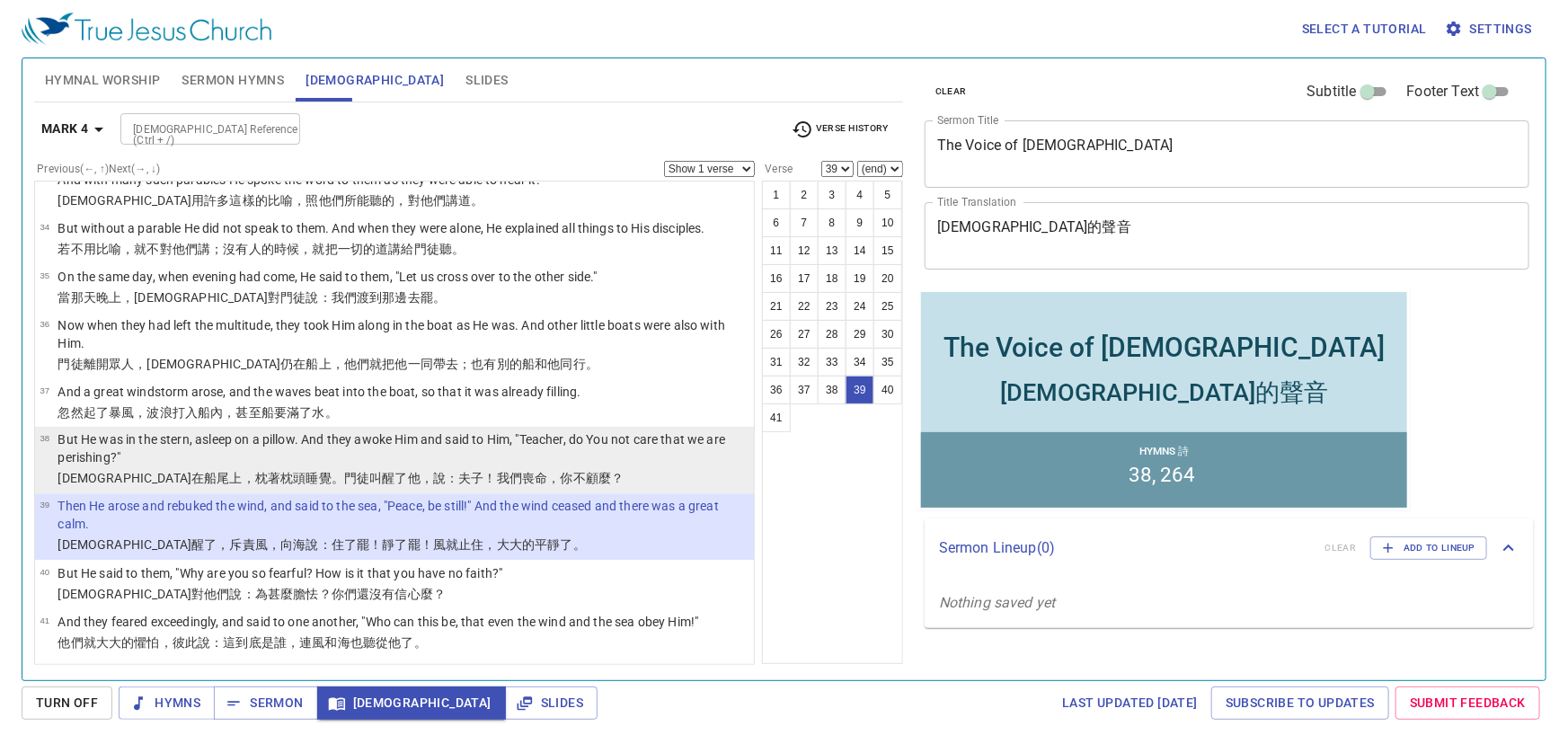
click at [664, 454] on p "But He was in the stern, asleep on a pillow. And they awoke Him and said to Him…" at bounding box center [403, 448] width 690 height 36
select select "38"
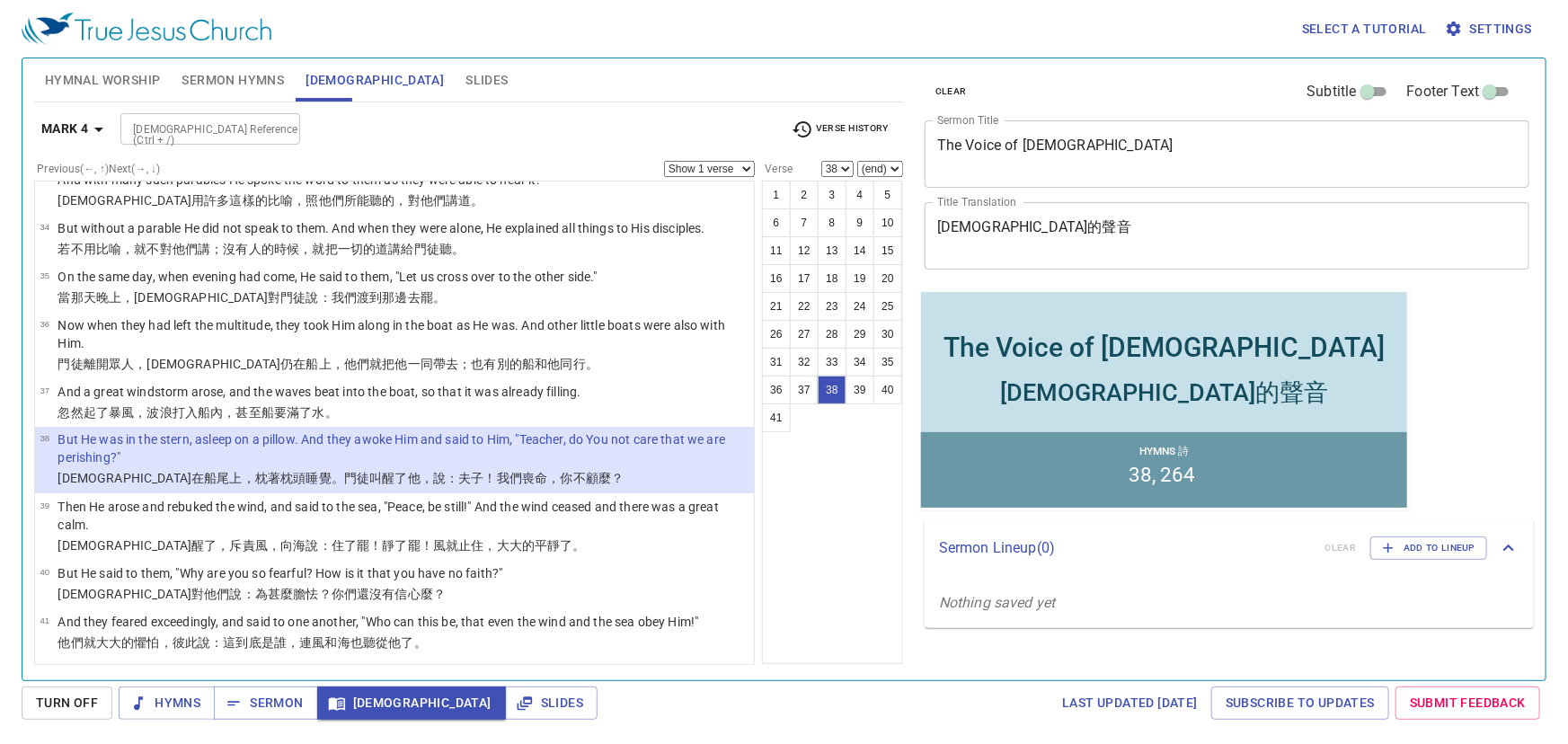
click at [692, 170] on select "Show 1 verse Show 2 verses Show 3 verses Show 4 verses Show 5 verses" at bounding box center [709, 168] width 91 height 17
select select "2"
click at [665, 161] on select "Show 1 verse Show 2 verses Show 3 verses Show 4 verses Show 5 verses" at bounding box center [709, 168] width 91 height 17
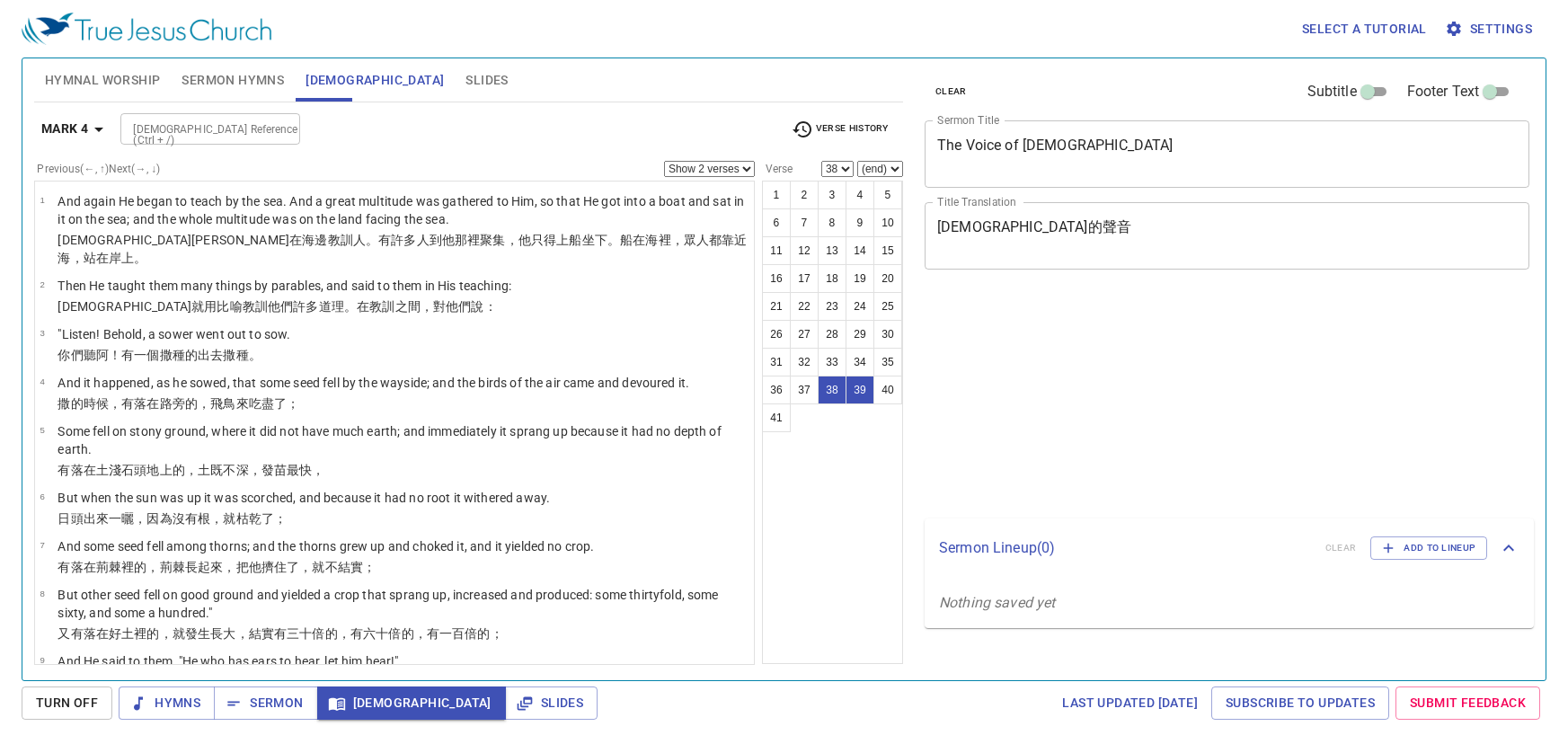
select select "2"
select select "38"
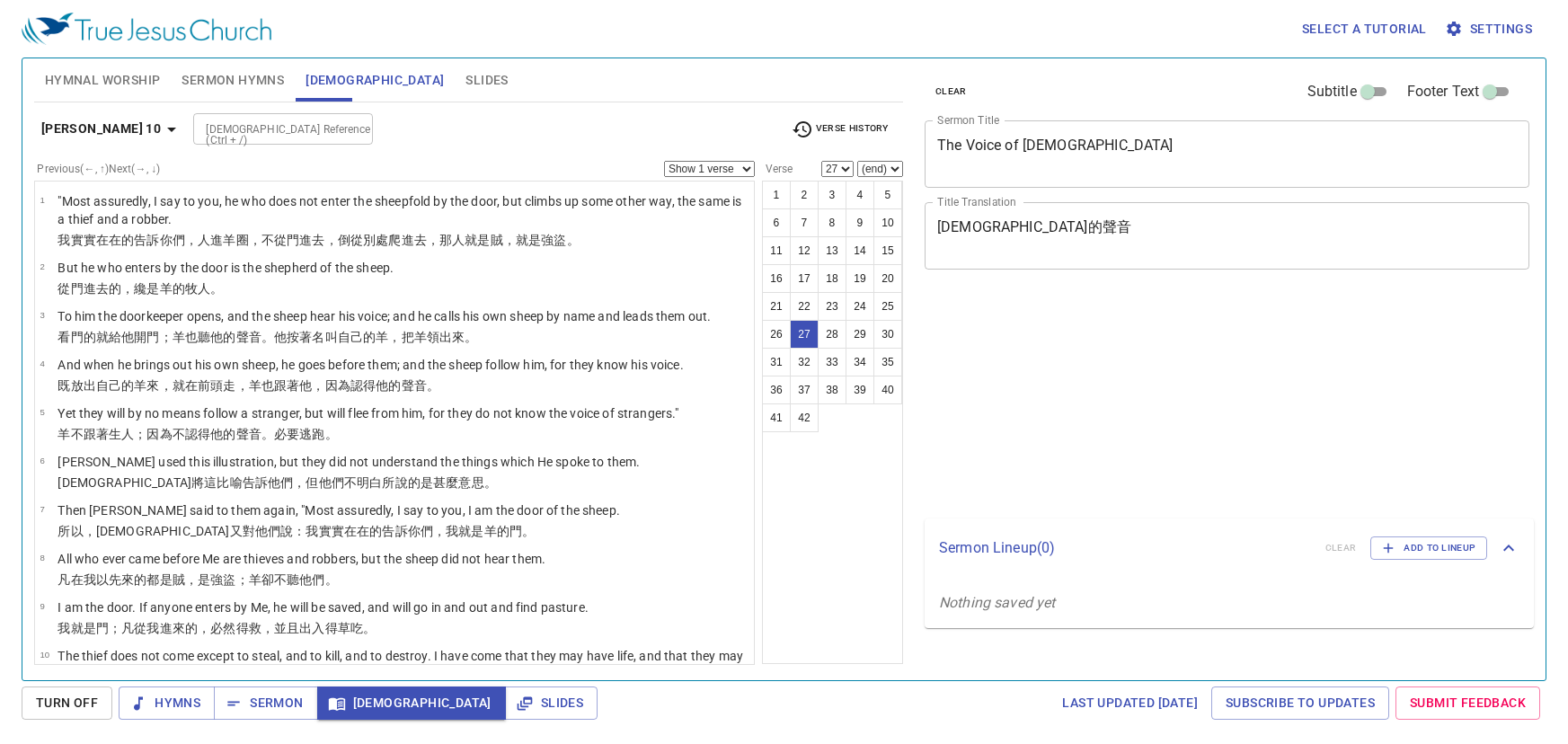
select select "27"
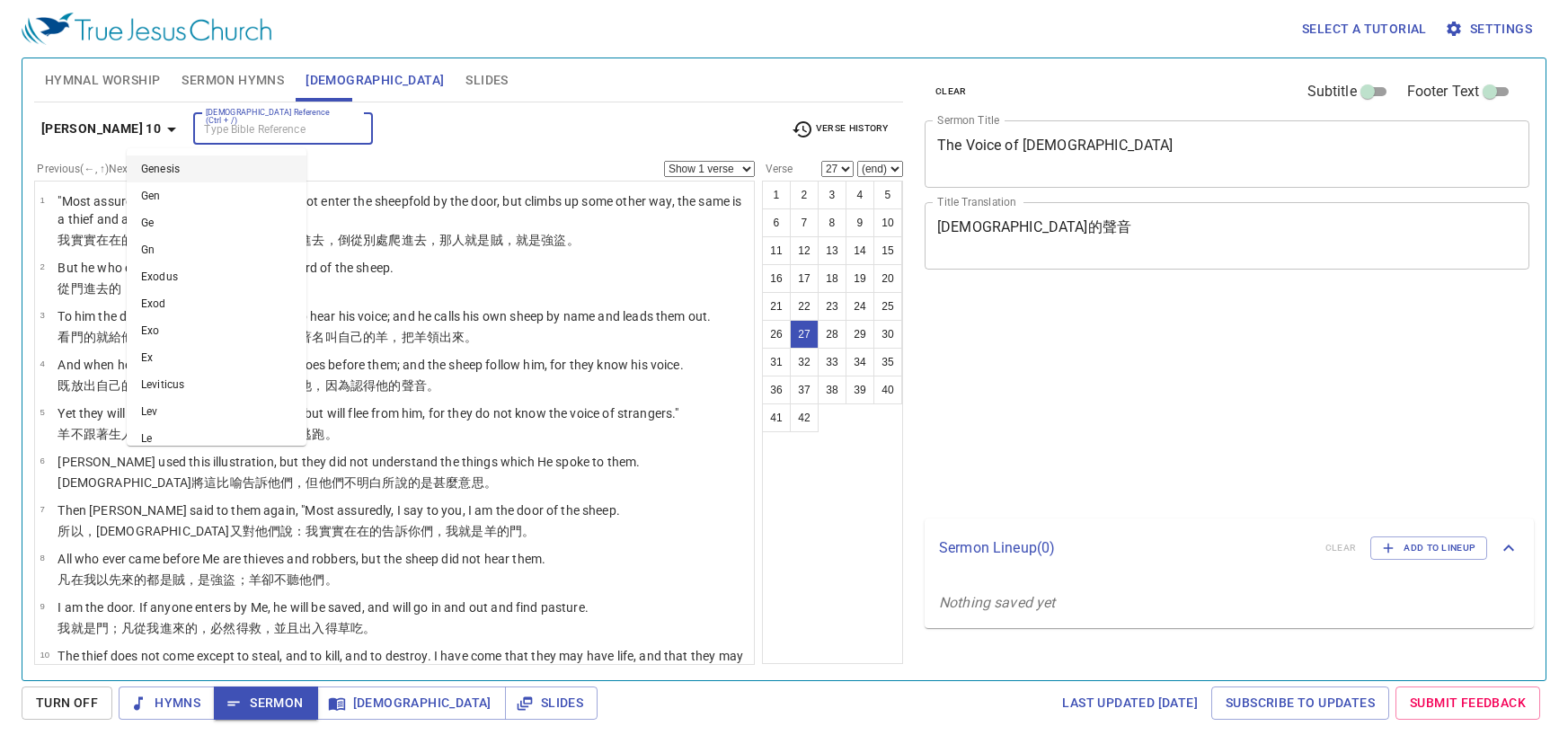
select select "27"
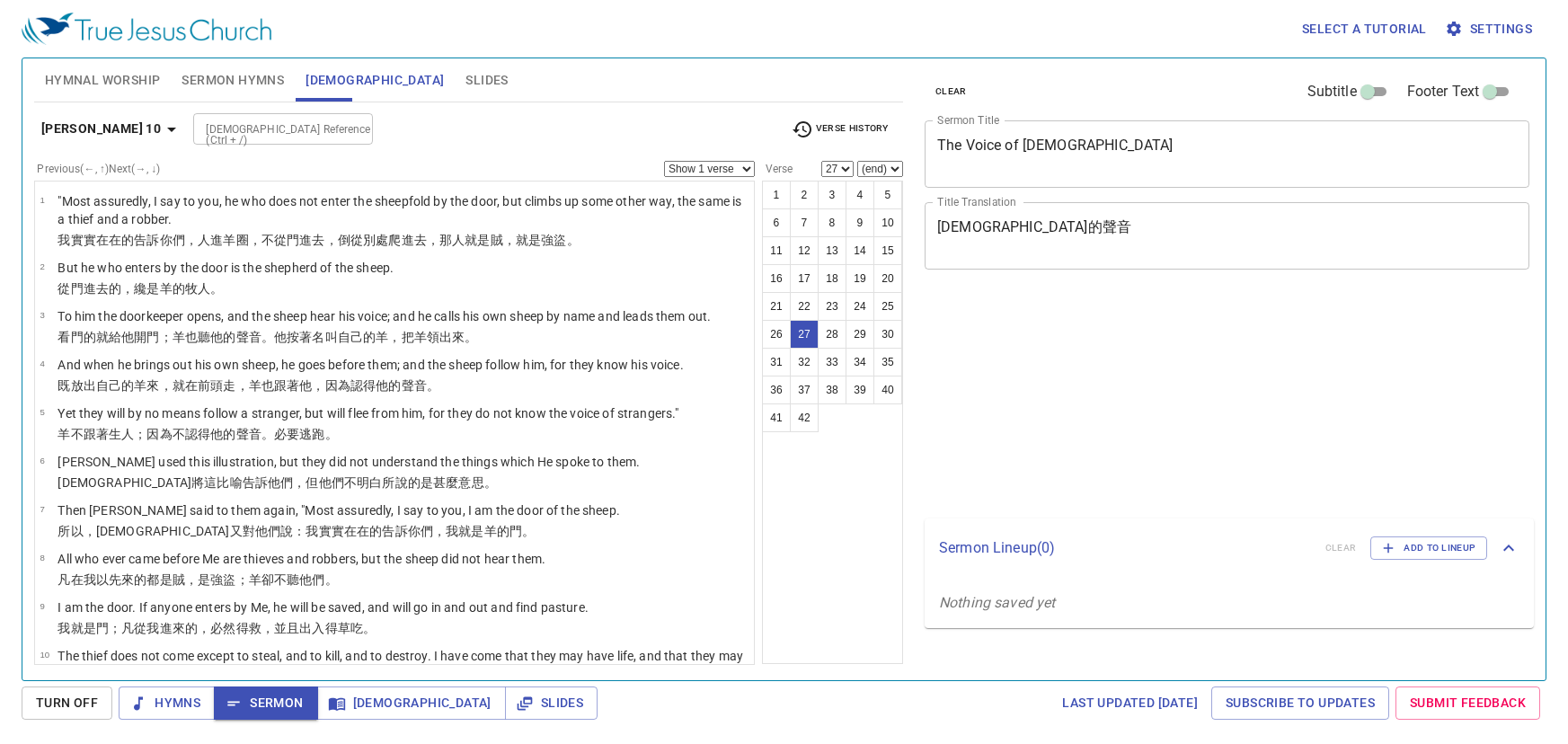
select select "27"
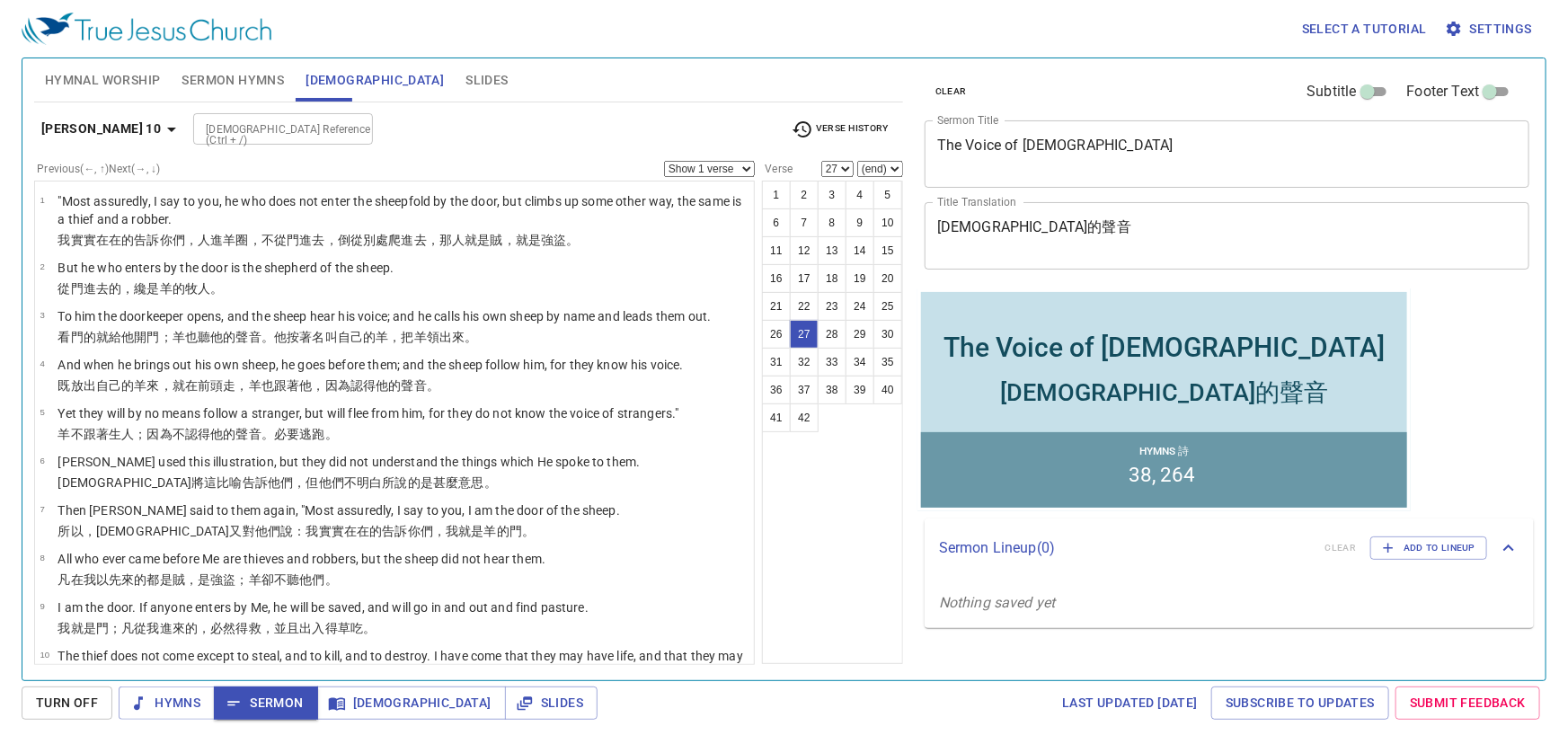
click at [199, 136] on input "[DEMOGRAPHIC_DATA] Reference (Ctrl + /)" at bounding box center [268, 128] width 139 height 21
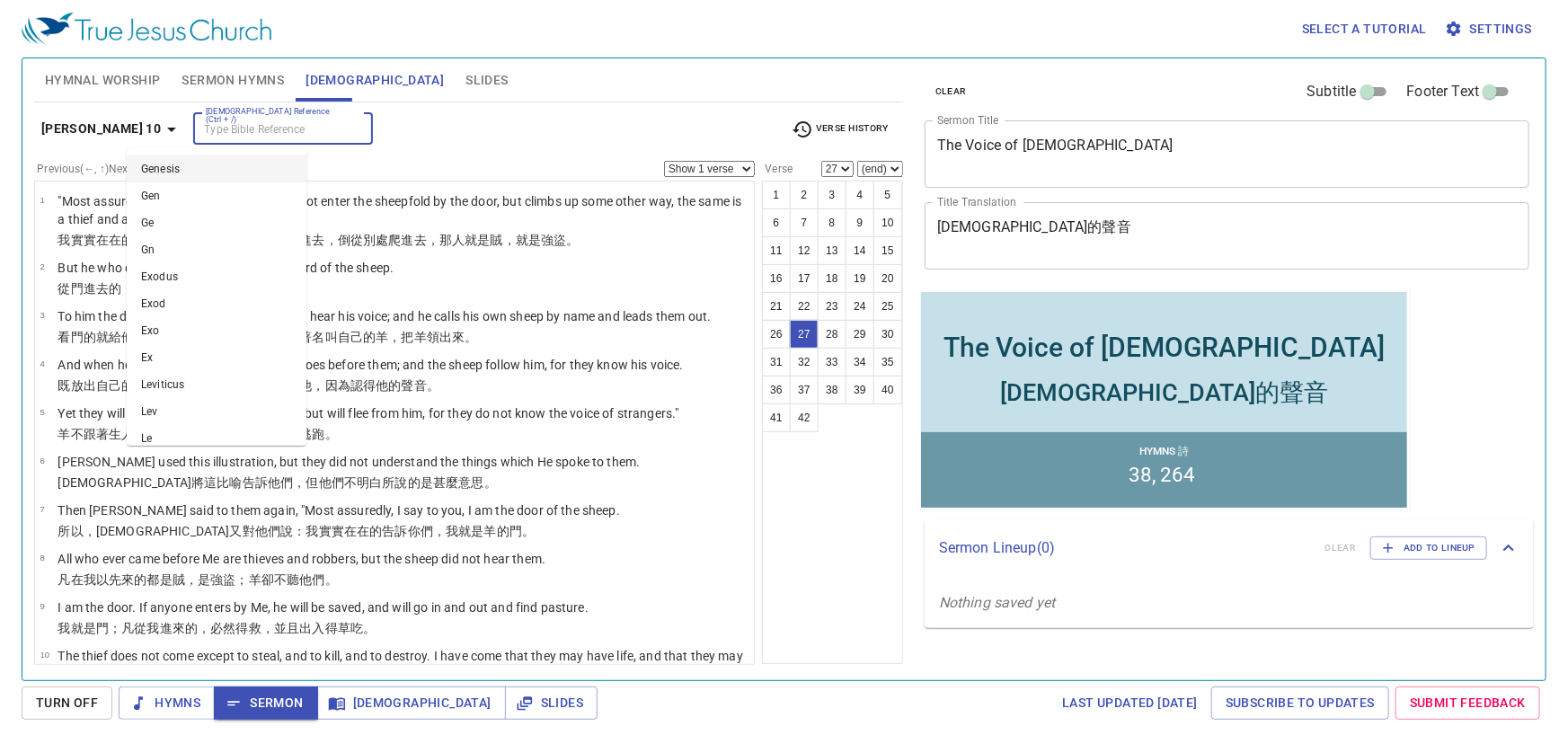
scroll to position [1258, 0]
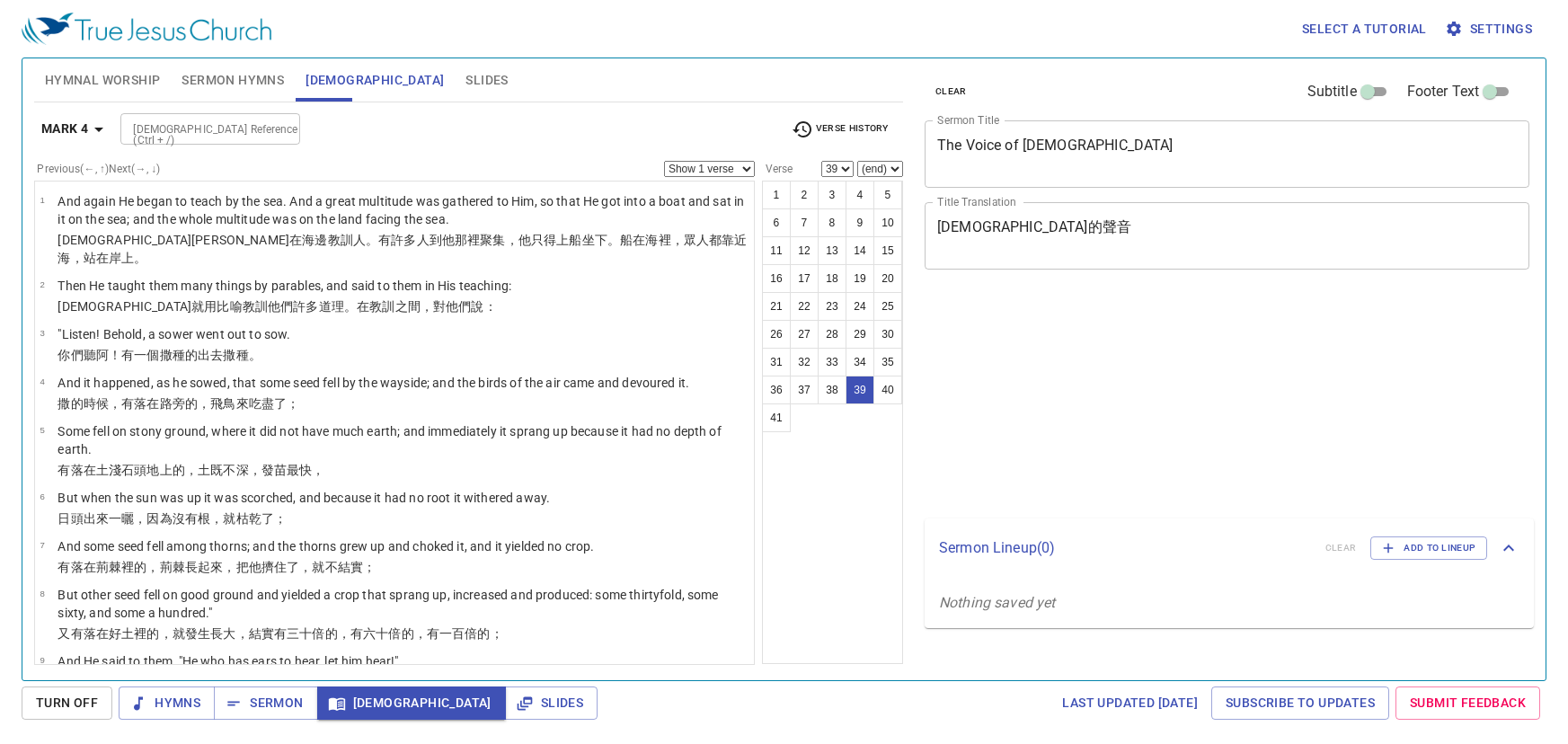
select select "39"
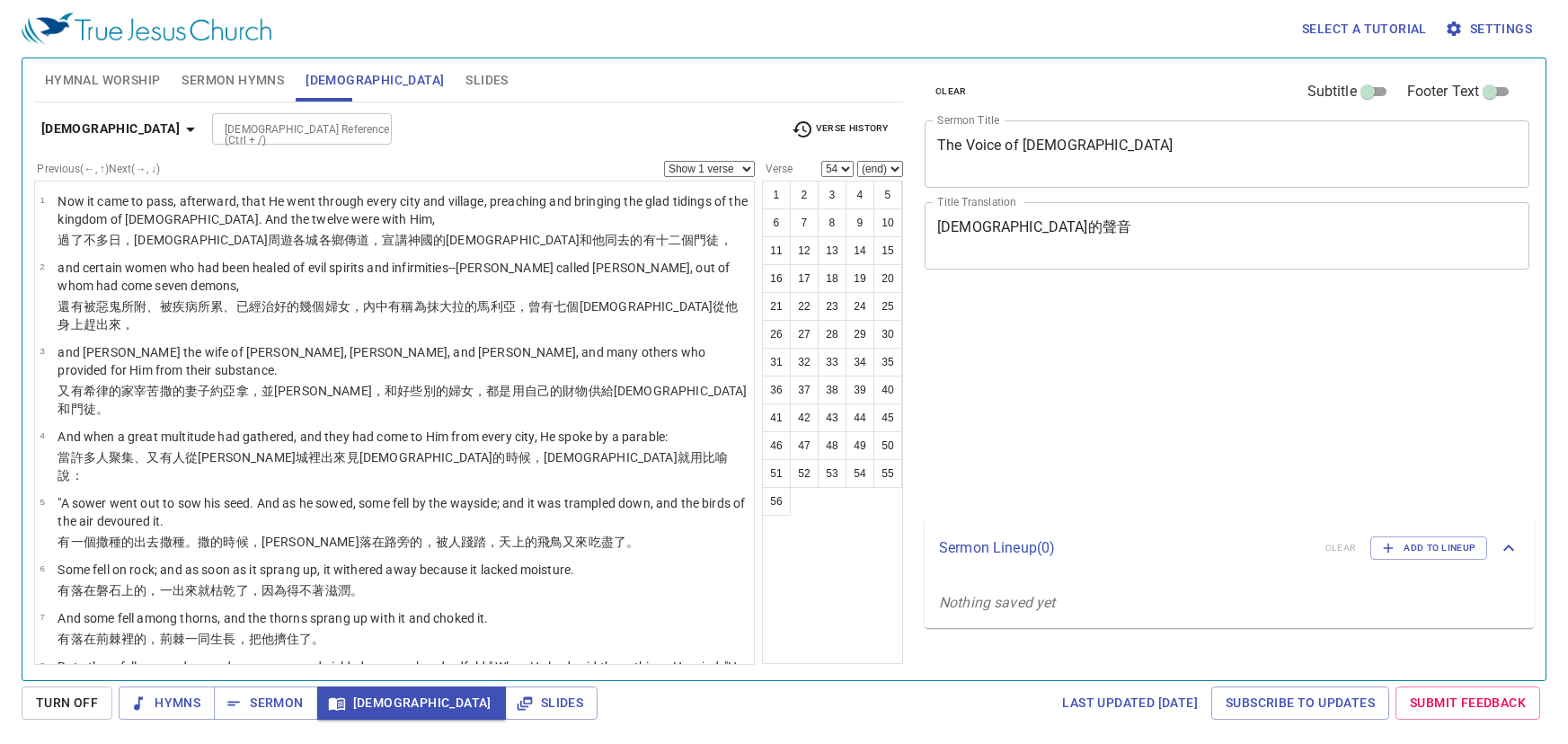
select select "54"
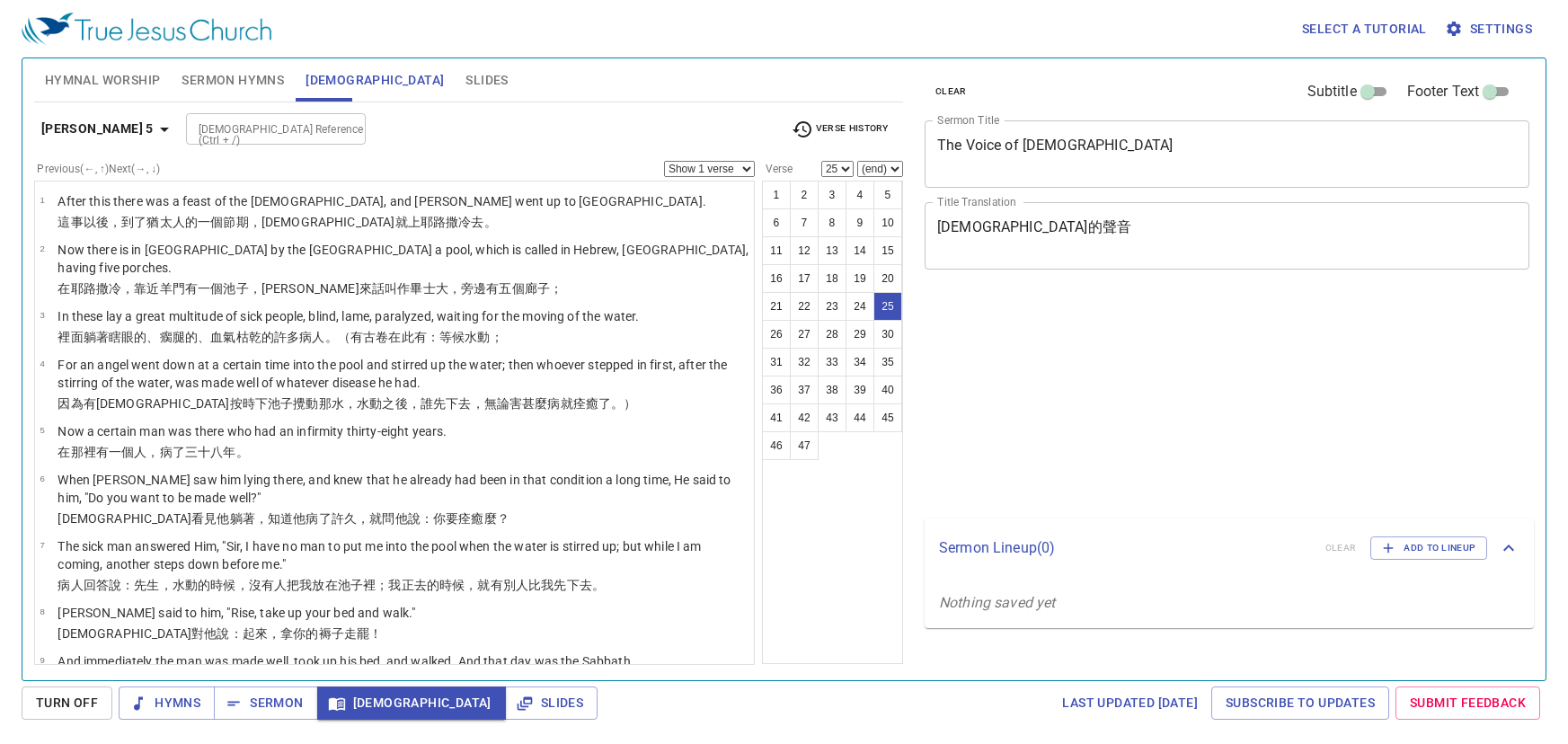
select select "25"
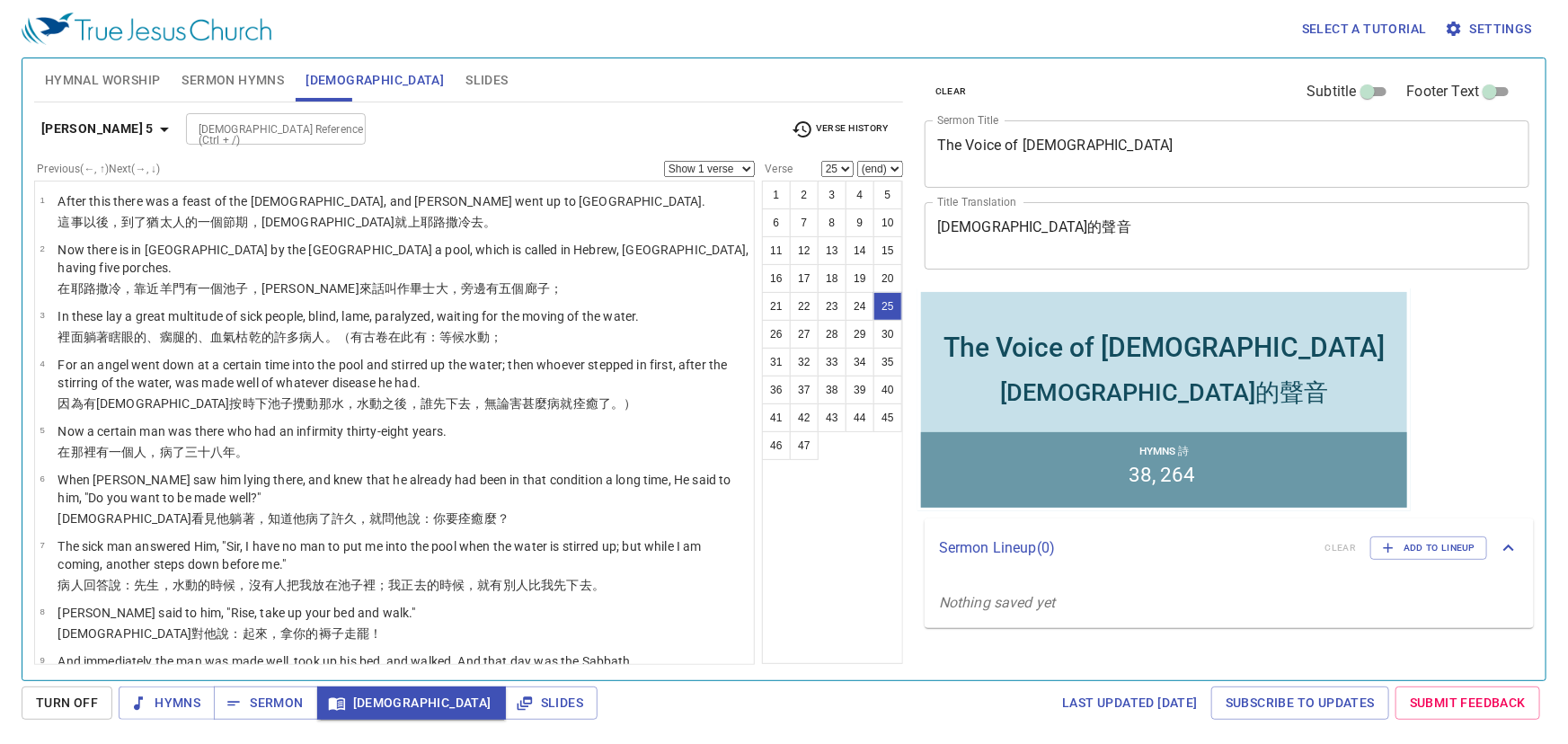
scroll to position [1142, 0]
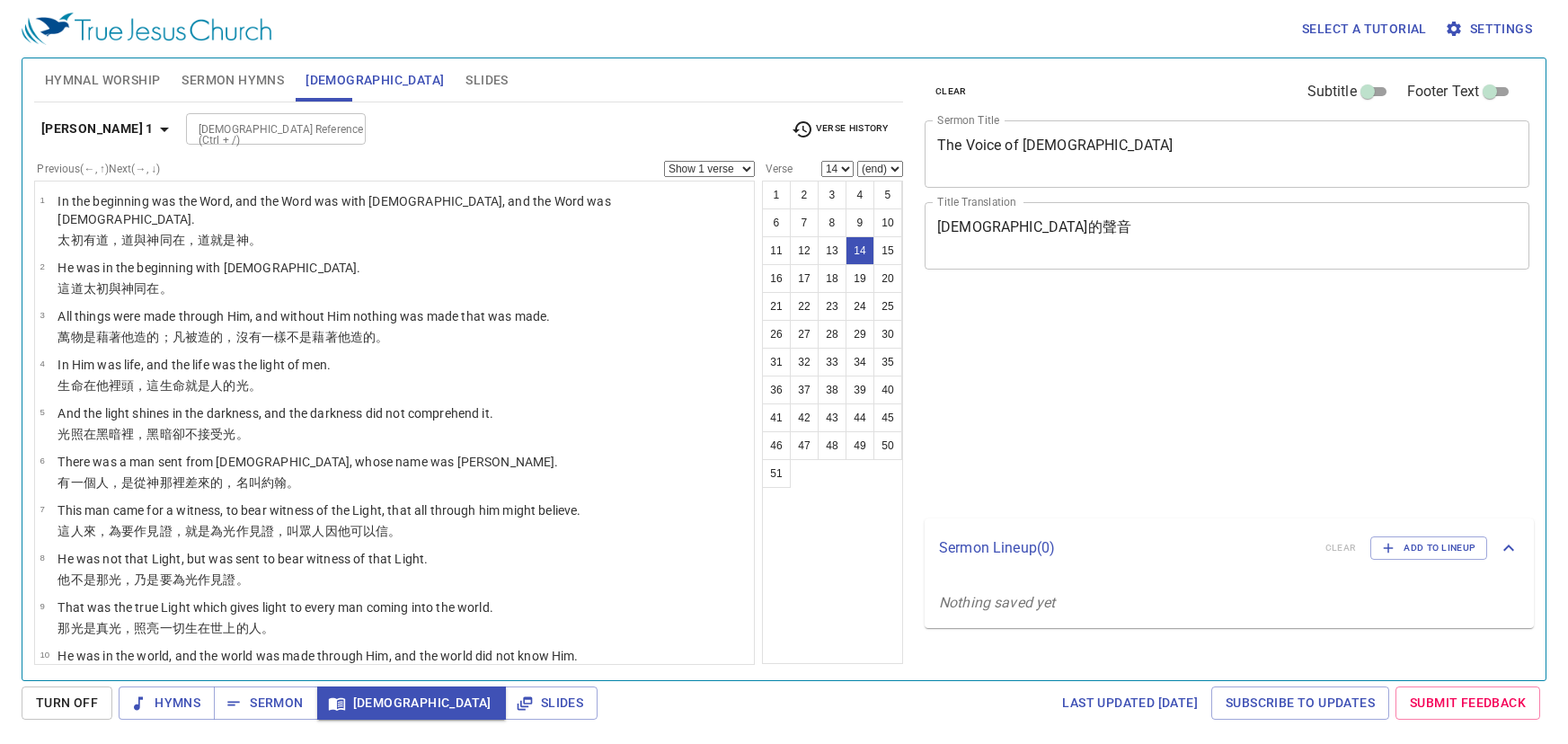
select select "14"
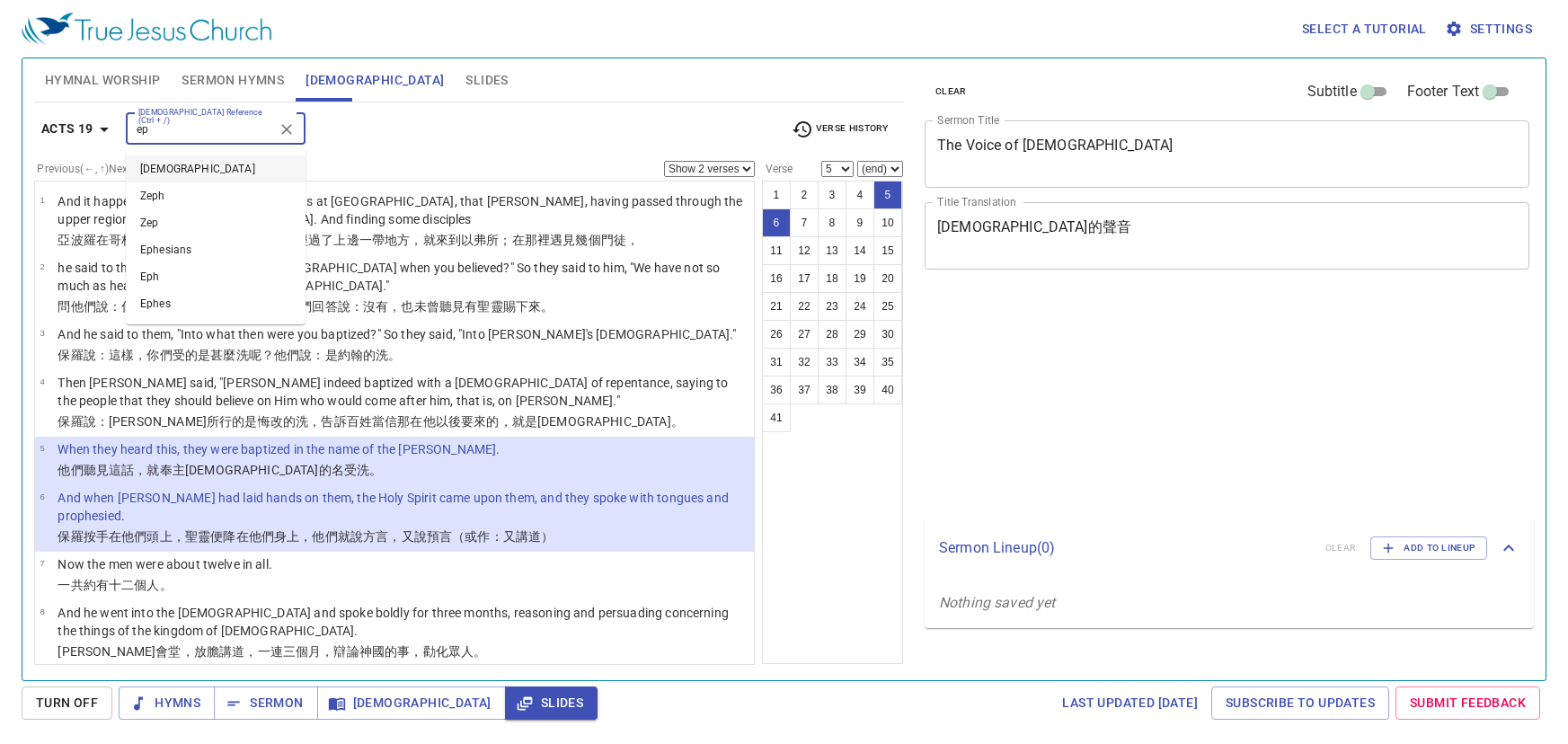
select select "2"
select select "5"
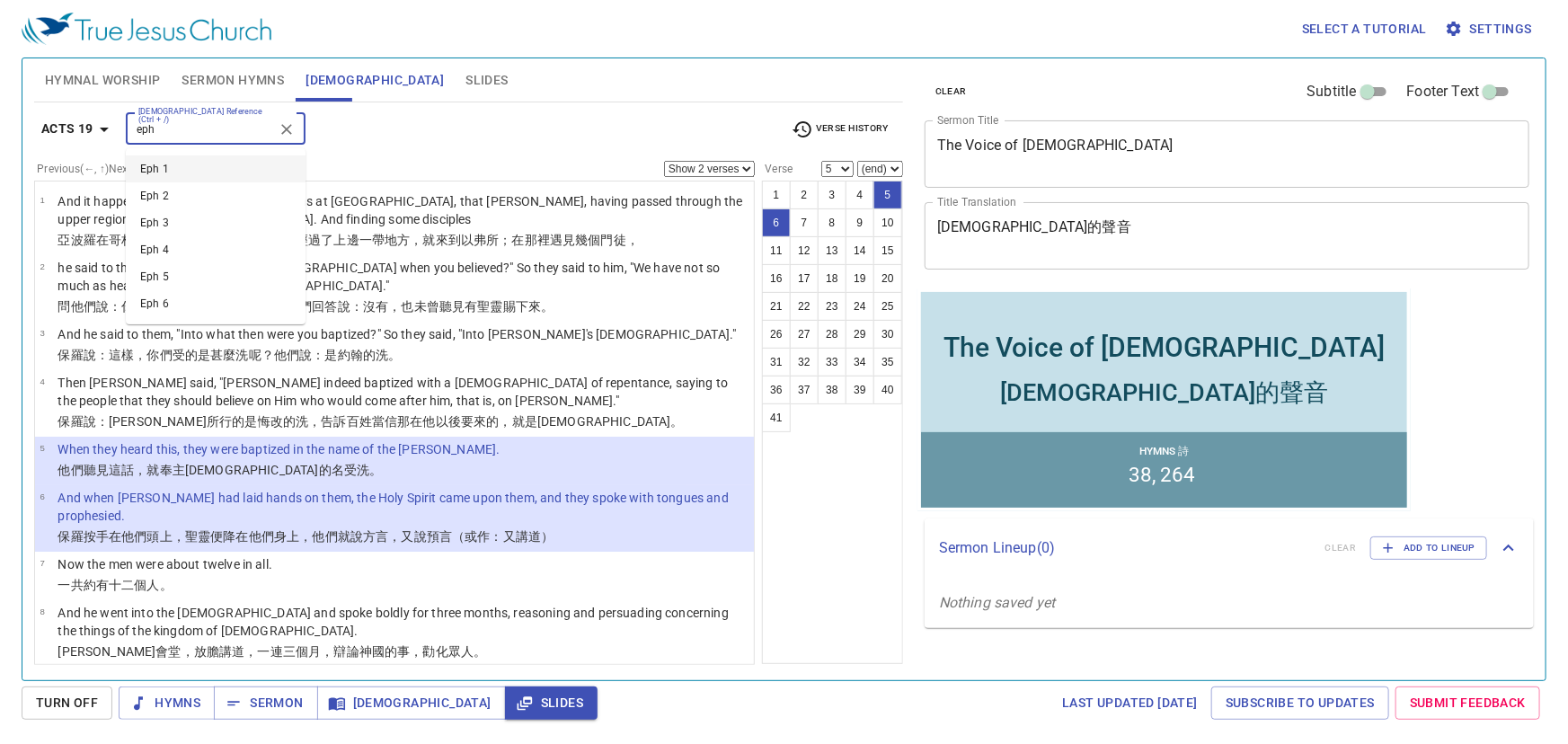
type input "eph 1"
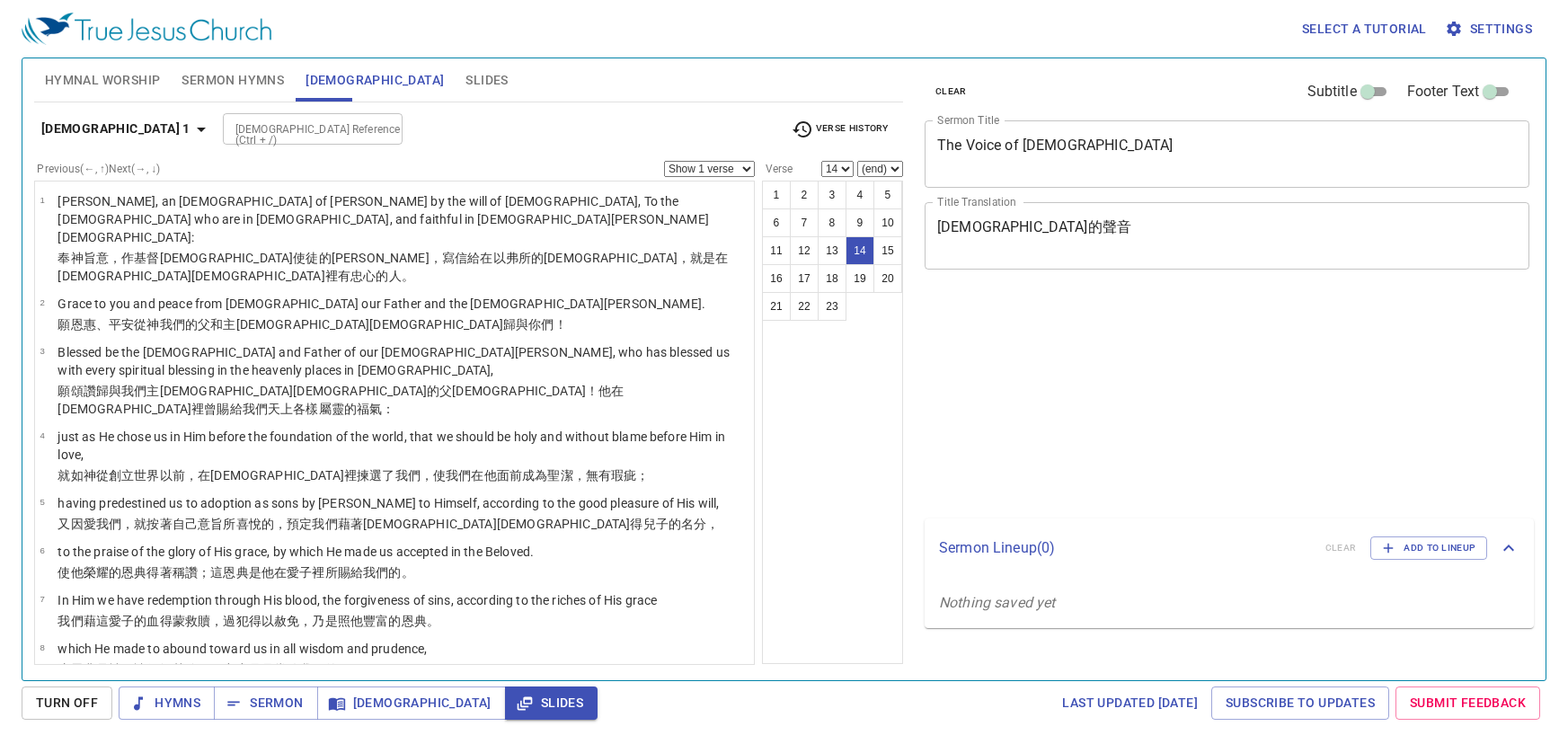
select select "14"
